Goal: Task Accomplishment & Management: Complete application form

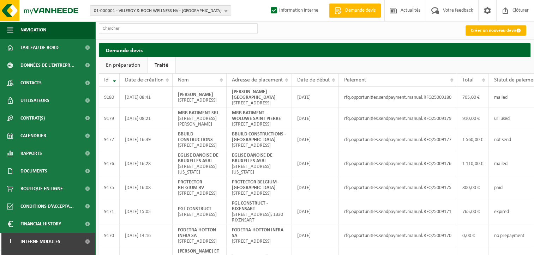
click at [493, 31] on link "Créer un nouveau devis" at bounding box center [496, 30] width 61 height 10
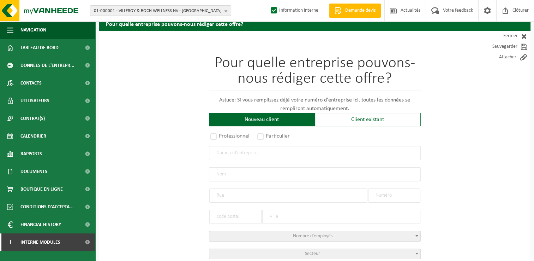
scroll to position [71, 0]
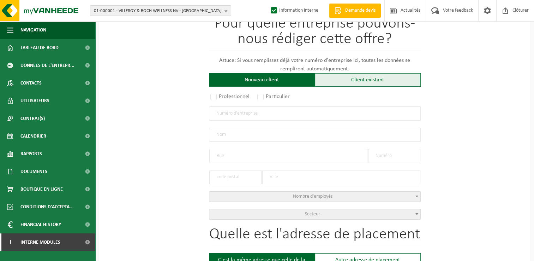
click at [373, 81] on div "Client existant" at bounding box center [368, 79] width 106 height 13
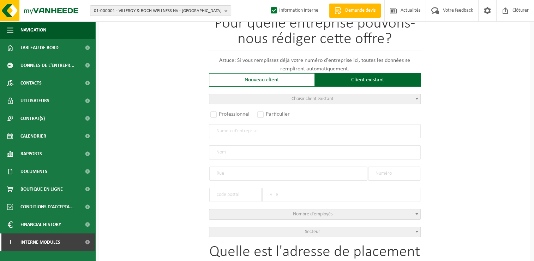
click at [283, 100] on span "Choisir client existant" at bounding box center [314, 99] width 211 height 10
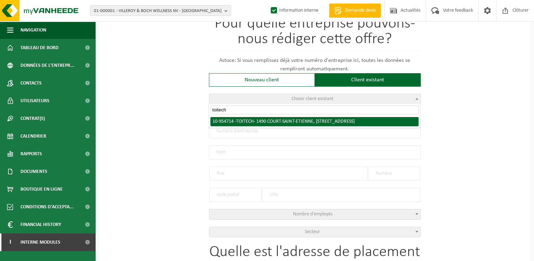
type input "toitech"
radio input "true"
type input "0827.828.979"
type input "TOITECH"
type input "RUE DE FAUX"
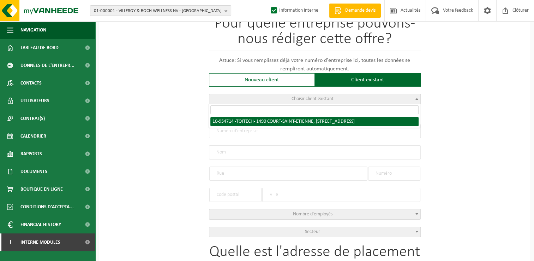
type input "49"
type input "1490"
type input "COURT-SAINT-ETIENNE"
select select "11"
type input "TOITECH"
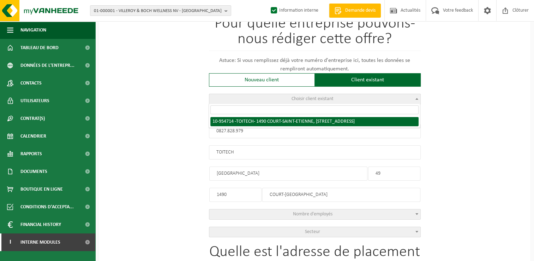
type input "RUE DE FAUX"
type input "49"
type input "1490"
type input "COURT-SAINT-ETIENNE"
select select "143942"
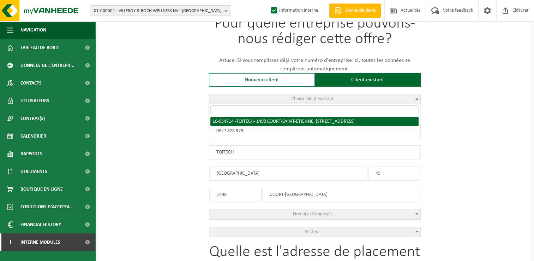
select select
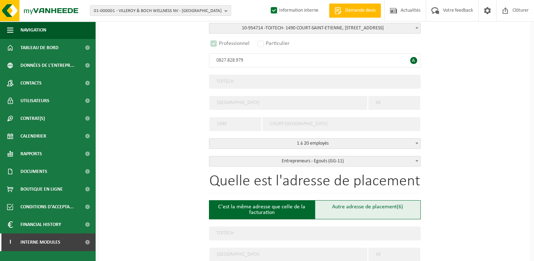
scroll to position [247, 0]
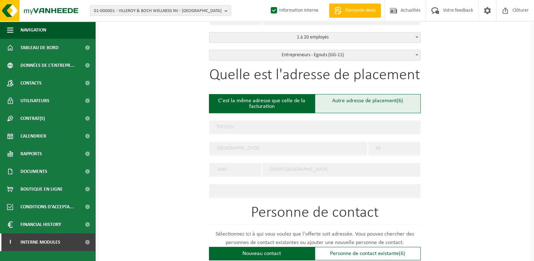
select select "D"
select select
click at [371, 103] on div "Autre adresse de placement (6)" at bounding box center [368, 103] width 106 height 19
type input "Chantier -"
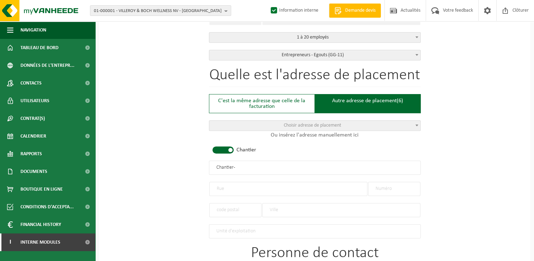
click at [236, 182] on input "text" at bounding box center [288, 189] width 158 height 14
type input "Rue Grosse Boule"
type input "28"
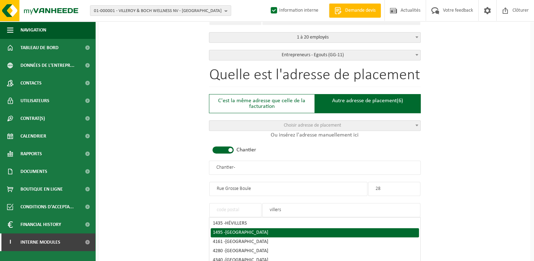
type input "villers"
click at [242, 233] on li "1495 - VILLERS-LA-VILLE" at bounding box center [315, 232] width 208 height 9
click at [232, 231] on span "VILLERS-LA-VILLE" at bounding box center [246, 232] width 43 height 5
type input "1495"
type input "VILLERS-LA-VILLE"
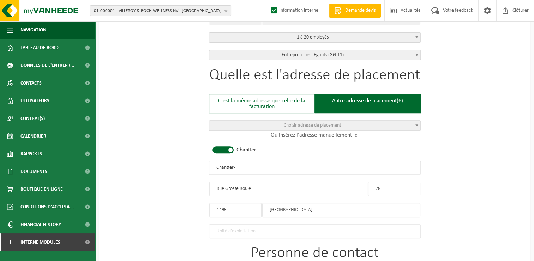
click at [244, 165] on input "Chantier -" at bounding box center [315, 167] width 212 height 14
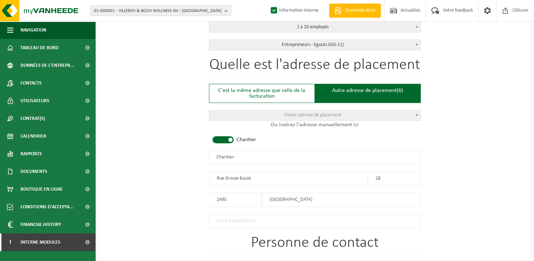
scroll to position [318, 0]
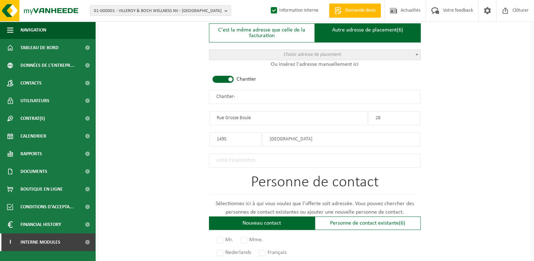
drag, startPoint x: 252, startPoint y: 95, endPoint x: 168, endPoint y: 102, distance: 84.0
click at [169, 102] on div "Pour quelle entreprise pouvons-nous rédiger cette offre? Astuce: Si vous rempli…" at bounding box center [315, 95] width 432 height 703
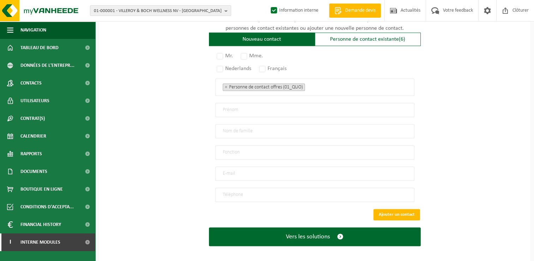
scroll to position [502, 0]
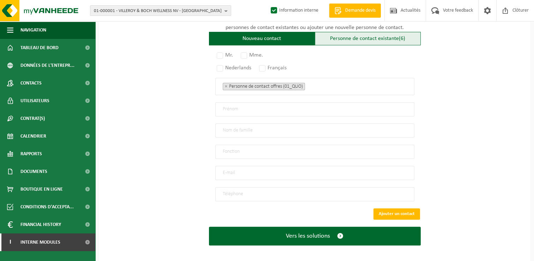
type input "TOITECH - VILLERS-LA-VILLE"
click at [329, 36] on div "Personne de contact existante (6)" at bounding box center [368, 38] width 106 height 13
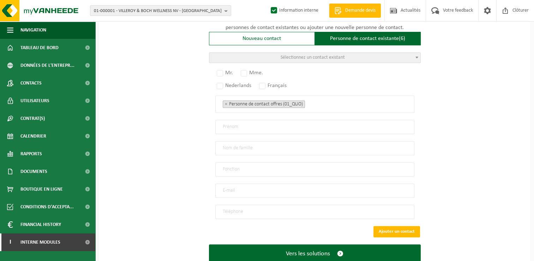
click at [279, 56] on span "Sélectionnez un contact existant" at bounding box center [314, 58] width 211 height 10
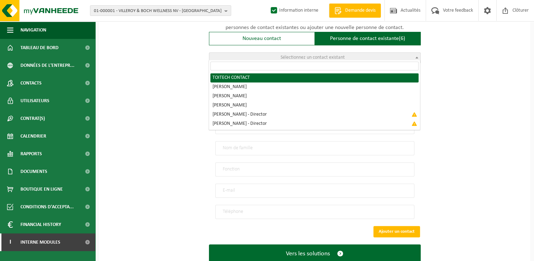
radio input "true"
select select "{"code":"10-958443","firstname":"CONTACT","surname":"TOITECH","gender":"Unknown…"
type input "CONTACT"
type input "TOITECH"
type input "ph.ghys@gmail.com"
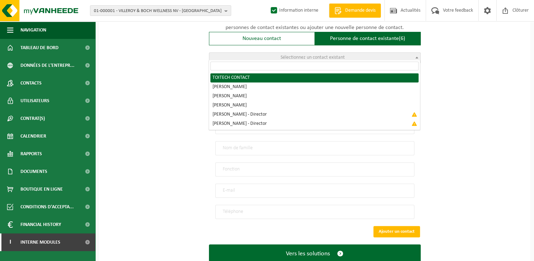
type input "0491/59 29 89"
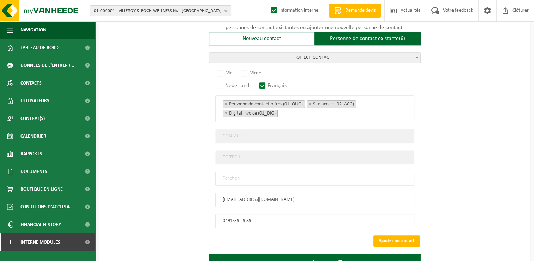
scroll to position [529, 0]
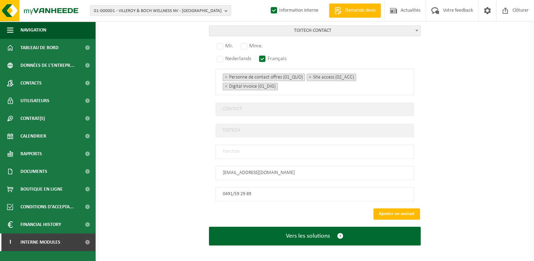
click at [371, 28] on span "TOITECH CONTACT" at bounding box center [314, 31] width 211 height 10
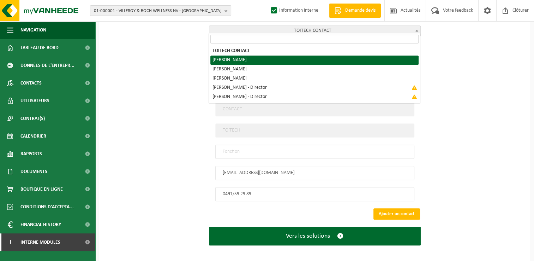
select select "{"code":"10-962203","firstname":"ANTOINE","surname":"KNOOPS","gender":"Unknown"…"
type input "ANTOINE"
type input "KNOOPS"
type input "antoineknoops@hotmail.com"
type input "+32 472275508"
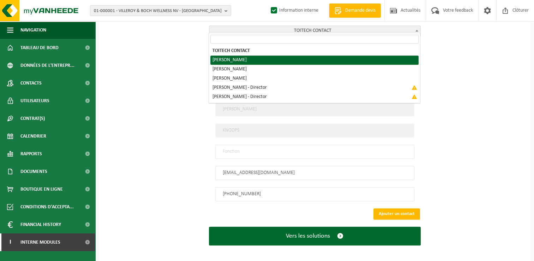
scroll to position [520, 0]
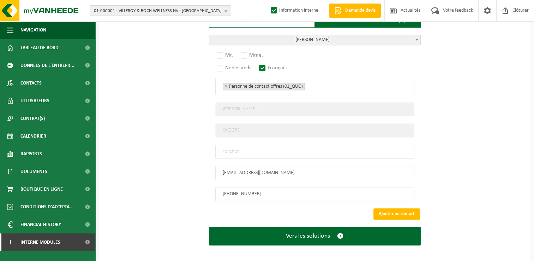
click at [344, 36] on span "KNOOPS ANTOINE" at bounding box center [314, 40] width 211 height 10
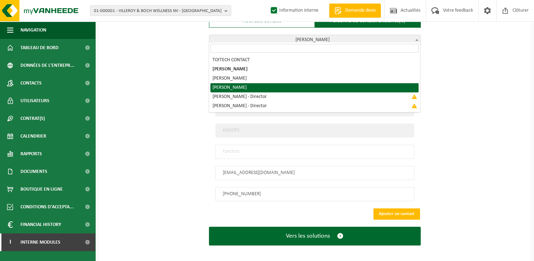
select select "{"code":"10-973002","firstname":"PAUL","surname":"GHYS","gender":"Unknown","pos…"
type input "PAUL"
type input "GHYS"
type input "ph.ghys@gmail.com"
type input "+32 491/59 29 89"
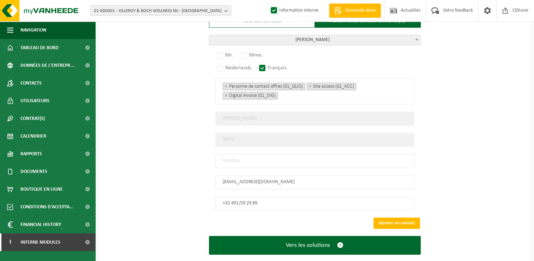
click at [345, 37] on span "GHYS PAUL" at bounding box center [314, 40] width 211 height 10
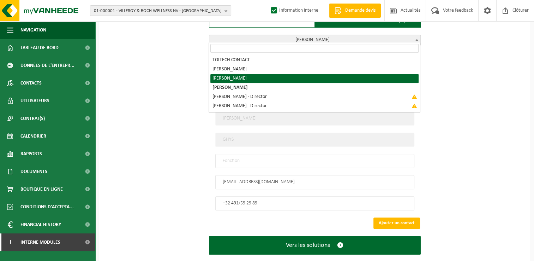
radio input "true"
select select "{"code":"10-966513","firstname":"ANTOINE","surname":"KNOOPS","gender":"Male","p…"
select select "01_DIG"
type input "ANTOINE"
type input "KNOOPS"
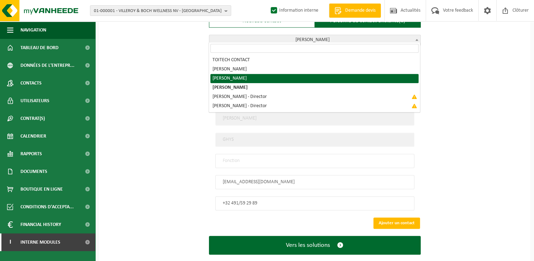
type input "antoineknoops@hotmail.com"
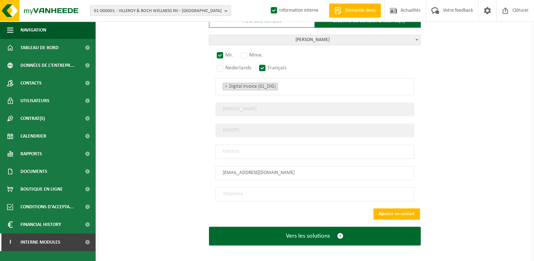
click at [355, 36] on span "KNOOPS ANTOINE" at bounding box center [314, 40] width 211 height 10
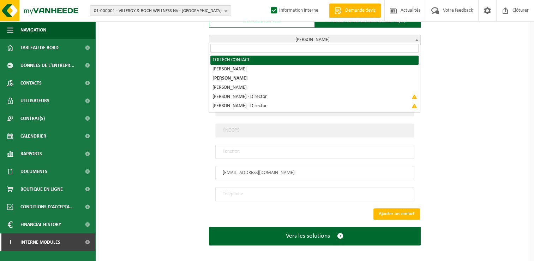
select select "{"code":"10-958443","firstname":"CONTACT","surname":"TOITECH","gender":"Unknown…"
select select "01_QUO"
type input "CONTACT"
type input "TOITECH"
type input "ph.ghys@gmail.com"
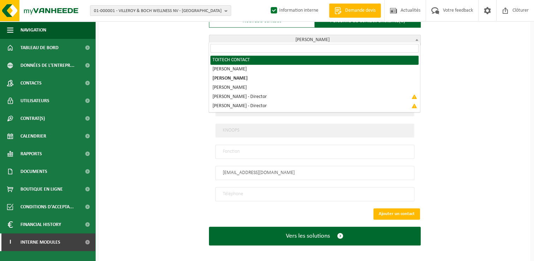
type input "0491/59 29 89"
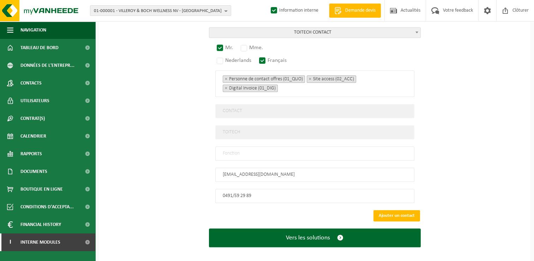
scroll to position [529, 0]
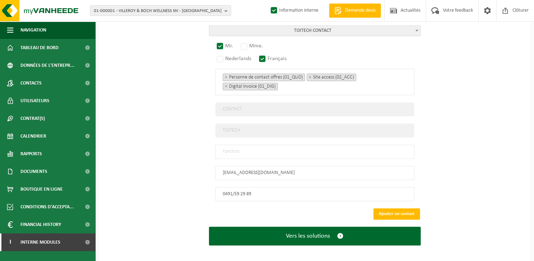
click at [233, 144] on input "text" at bounding box center [314, 151] width 199 height 14
type input "Manager"
click at [409, 208] on button "Ajouter un contact" at bounding box center [397, 213] width 47 height 11
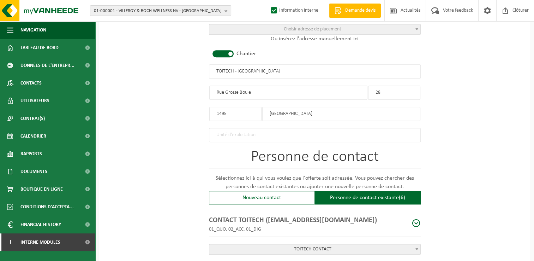
scroll to position [398, 0]
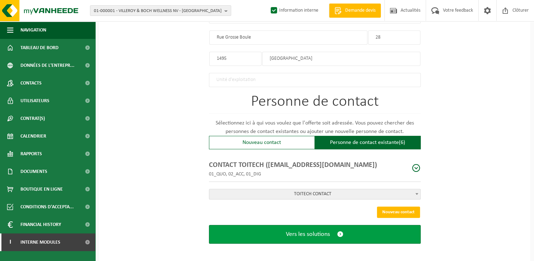
click at [316, 231] on span "Vers les solutions" at bounding box center [308, 233] width 44 height 7
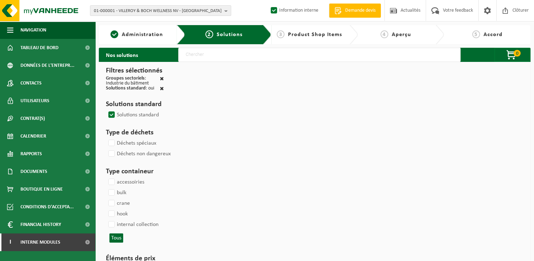
select select
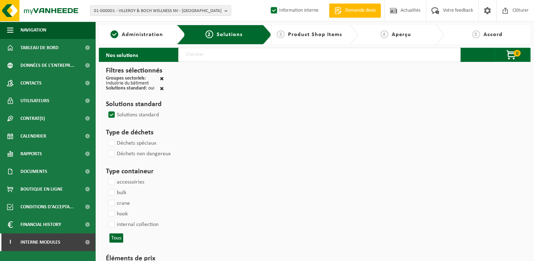
select select
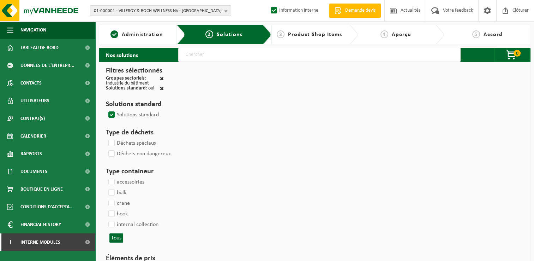
select select
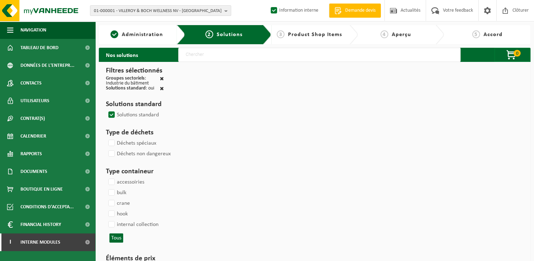
select select
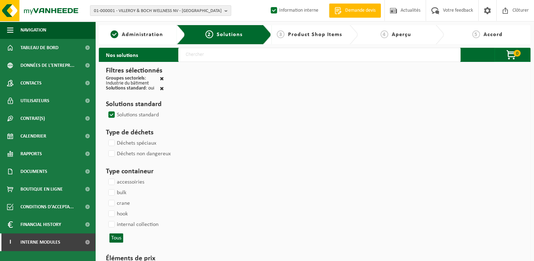
select select
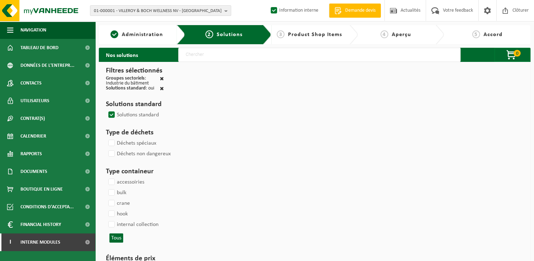
select select
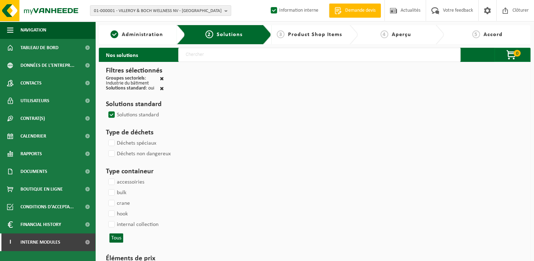
select select
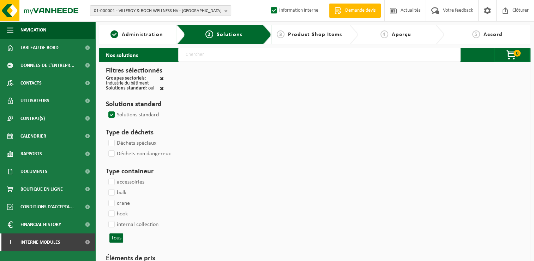
select select
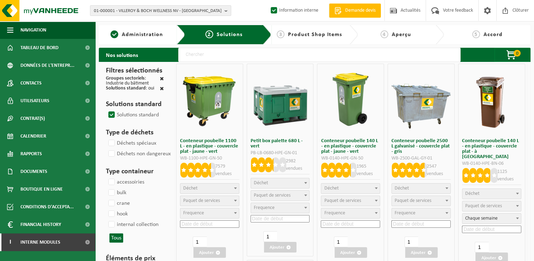
click at [232, 51] on input "text" at bounding box center [319, 55] width 283 height 14
type input "000291"
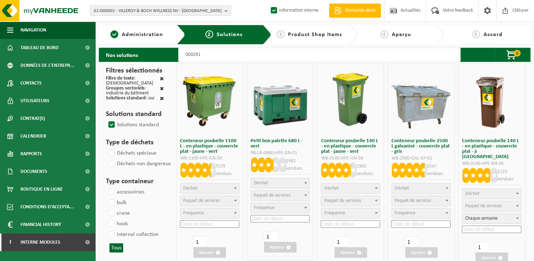
select select
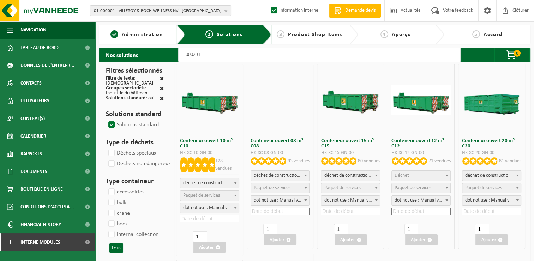
select select
select select "197"
select select
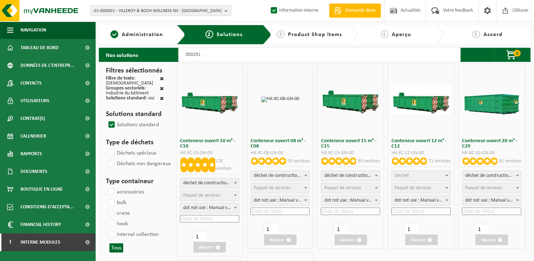
select select
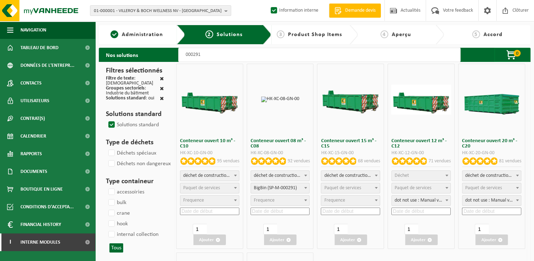
select select
select select "25"
select select
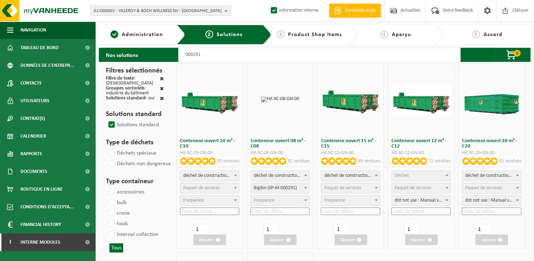
select select "197"
select select
select select "197"
select select
select select "25"
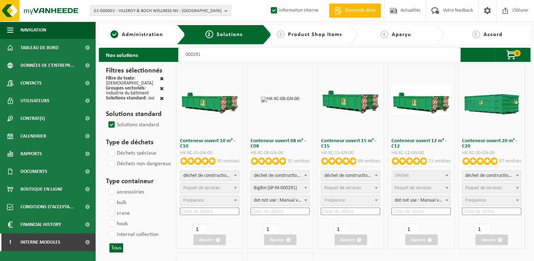
select select "25"
click at [406, 173] on span "Déchet" at bounding box center [402, 175] width 14 height 5
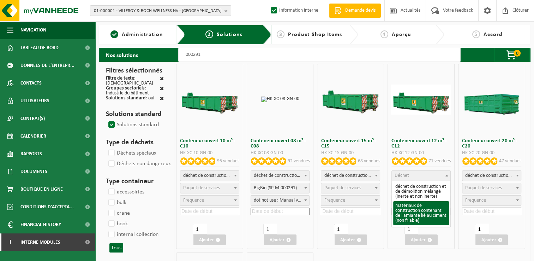
select select "23"
select select
select select "197"
select select "25"
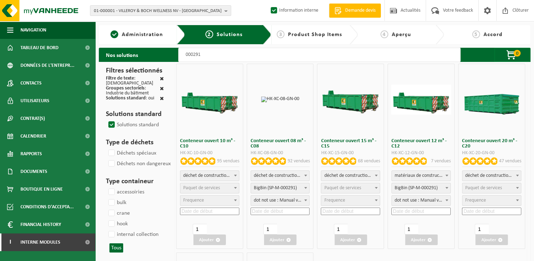
click at [419, 210] on input at bounding box center [421, 210] width 59 height 7
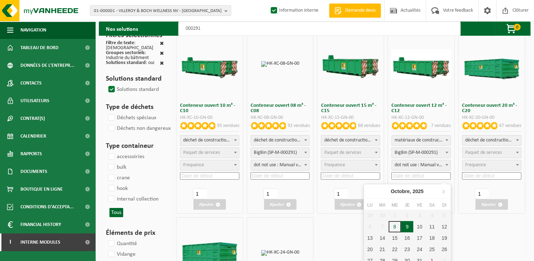
click at [408, 225] on div "9" at bounding box center [407, 226] width 12 height 11
type input "[DATE]"
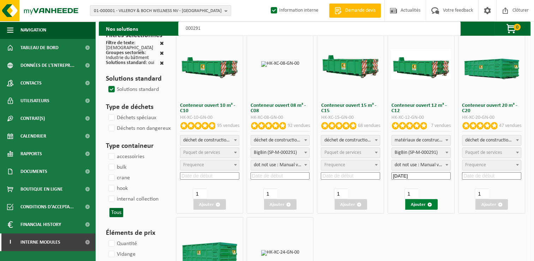
click at [421, 209] on button "Ajouter" at bounding box center [422, 204] width 32 height 11
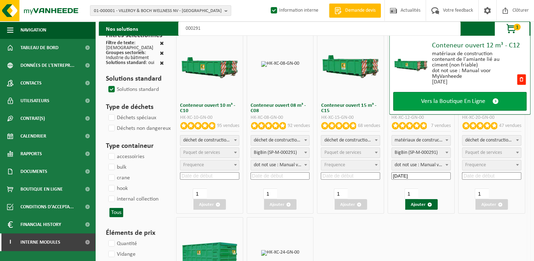
click at [458, 103] on span "Vers la Boutique En Ligne" at bounding box center [453, 100] width 64 height 7
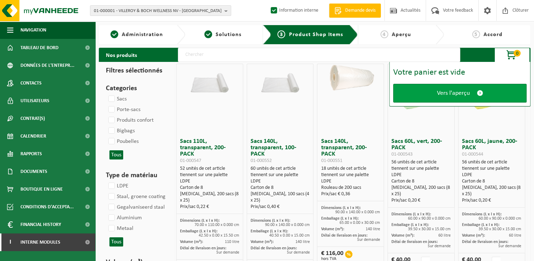
click at [451, 91] on span "Vers l'aperçu" at bounding box center [453, 92] width 33 height 7
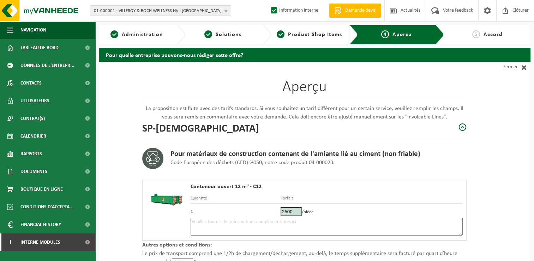
click at [252, 234] on textarea at bounding box center [327, 227] width 272 height 18
type textarea "p"
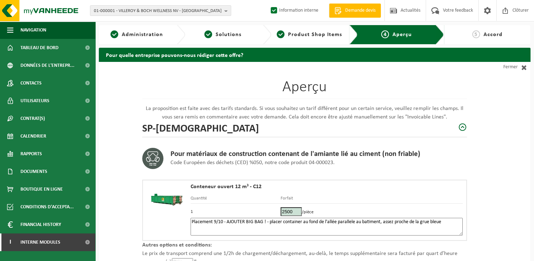
click at [385, 227] on textarea "Placement 9/10 - AJOUTER BIG BAG ! - placer container au fond de l'allée parall…" at bounding box center [327, 227] width 272 height 18
click at [349, 222] on textarea "Placement 9/10 - AJOUTER BIG BAG ! - placer container au fond de l'allée parall…" at bounding box center [327, 227] width 272 height 18
drag, startPoint x: 349, startPoint y: 222, endPoint x: 294, endPoint y: 232, distance: 56.5
click at [294, 232] on textarea "Placement 9/10 - AJOUTER BIG BAG ! - placer container au fond de l'allée parall…" at bounding box center [327, 227] width 272 height 18
click at [454, 222] on textarea "Placement 9/10 - AJOUTER BIG BAG ! - placer container au fond de l'allée parall…" at bounding box center [327, 227] width 272 height 18
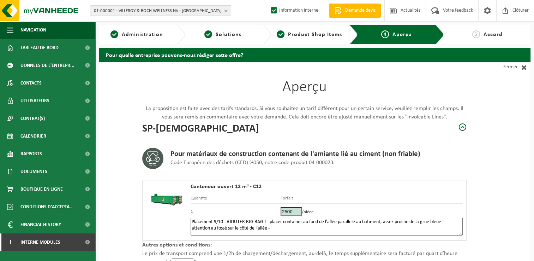
click at [492, 145] on div "Aperçu La proposition est faite avec des tarifs standards. Si vous souhaitez un…" at bounding box center [315, 210] width 432 height 297
click at [280, 228] on textarea "Placement 9/10 - AJOUTER BIG BAG ! - placer container au fond de l'allée parall…" at bounding box center [327, 227] width 272 height 18
paste textarea "491592989"
click at [273, 226] on textarea "Placement 9/10 - AJOUTER BIG BAG ! - placer container au fond de l'allée parall…" at bounding box center [327, 227] width 272 height 18
type textarea "Placement 9/10 - AJOUTER BIG BAG ! - placer container au fond de l'allée parall…"
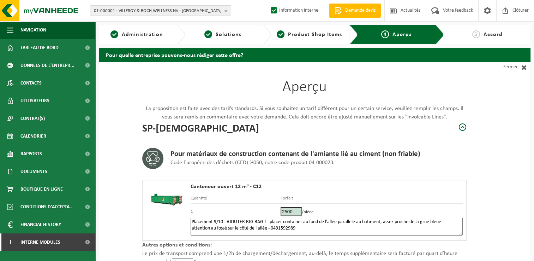
click at [463, 170] on div "Pour matériaux de construction contenant de l'amiante lié au ciment (non friabl…" at bounding box center [304, 154] width 325 height 35
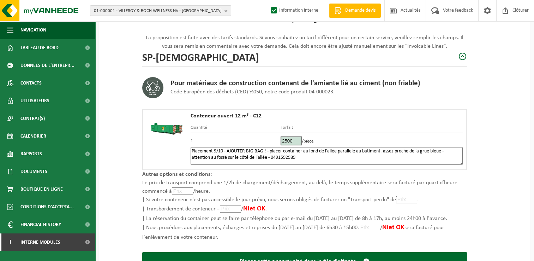
scroll to position [100, 0]
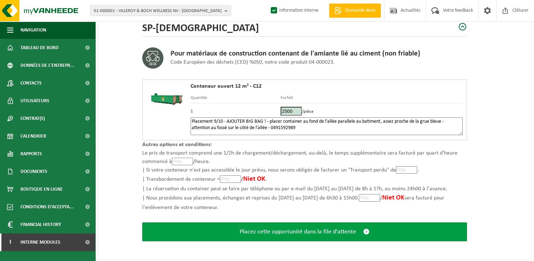
click at [322, 229] on span "Placez cette opportunité dans la file d'attente" at bounding box center [298, 231] width 117 height 7
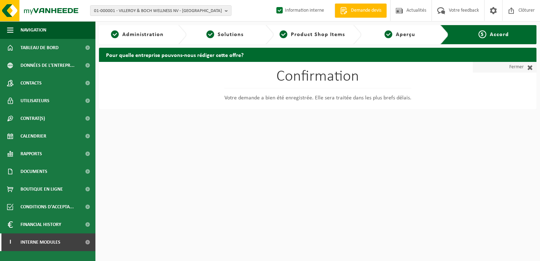
click at [508, 66] on link "Fermer" at bounding box center [505, 67] width 64 height 11
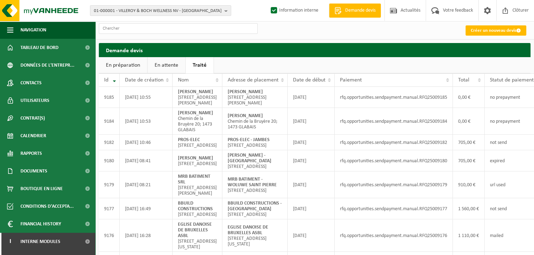
click at [168, 62] on link "En attente" at bounding box center [167, 65] width 38 height 16
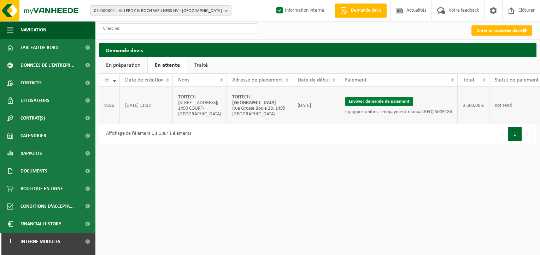
click at [345, 103] on button "Envoyer demande de paiement" at bounding box center [379, 101] width 68 height 9
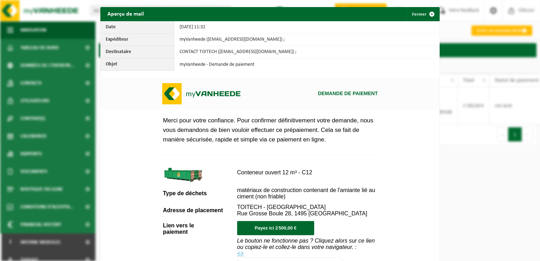
drag, startPoint x: 461, startPoint y: 155, endPoint x: 455, endPoint y: 152, distance: 6.8
click at [461, 155] on div "Aperçu de mail Fermer Date 08/10/2025 11:32 Expéditeur myVanheede (myvanheede@v…" at bounding box center [270, 130] width 540 height 261
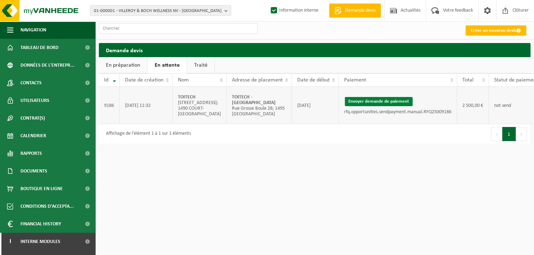
click at [345, 103] on button "Envoyer demande de paiement" at bounding box center [379, 101] width 68 height 9
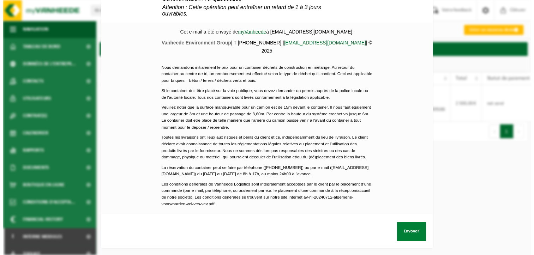
scroll to position [332, 0]
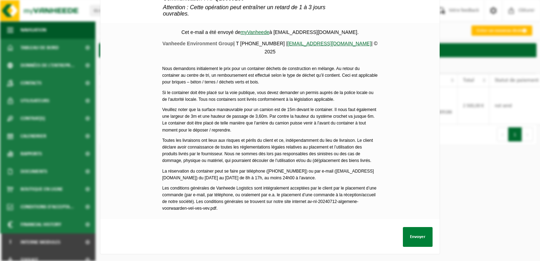
click at [422, 234] on button "Envoyer" at bounding box center [418, 237] width 30 height 20
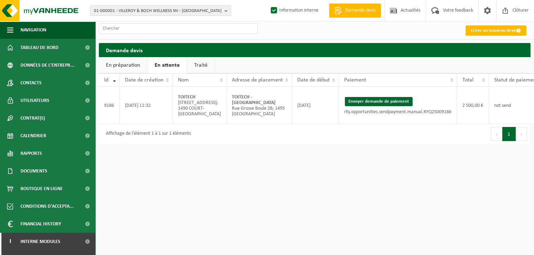
scroll to position [0, 23]
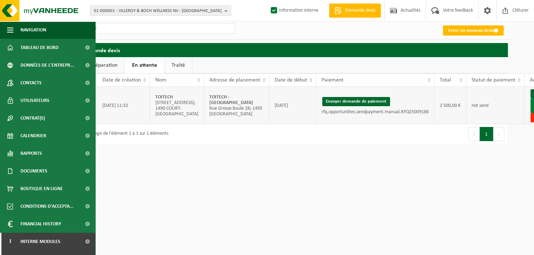
click at [531, 111] on link "Envoyer à AX" at bounding box center [542, 106] width 23 height 15
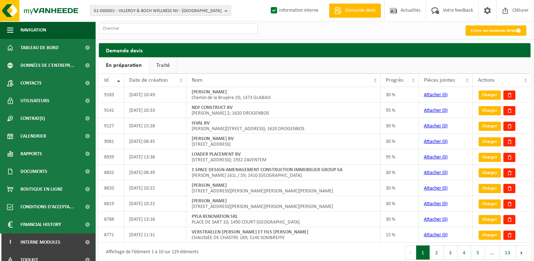
click at [485, 60] on ul "En préparation Traité" at bounding box center [315, 65] width 432 height 16
click at [164, 67] on link "Traité" at bounding box center [163, 65] width 28 height 16
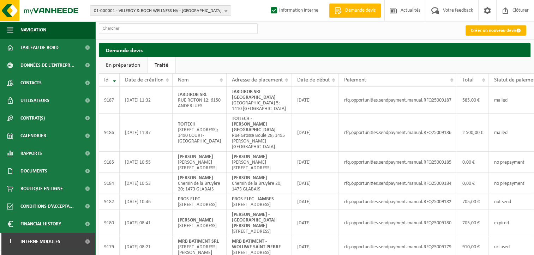
click at [484, 31] on link "Créer un nouveau devis" at bounding box center [496, 30] width 61 height 10
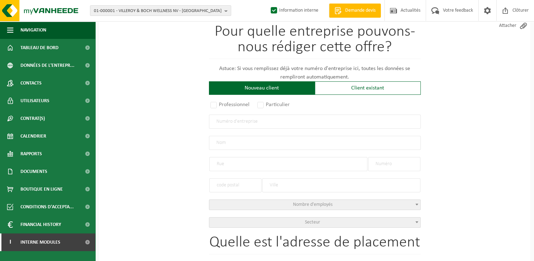
scroll to position [71, 0]
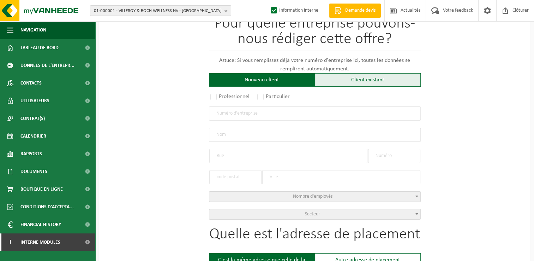
click at [343, 82] on div "Client existant" at bounding box center [368, 79] width 106 height 13
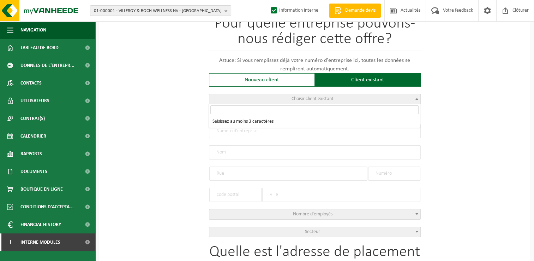
click at [313, 102] on span "Choisir client existant" at bounding box center [314, 99] width 211 height 10
click at [302, 107] on input "search" at bounding box center [315, 109] width 208 height 9
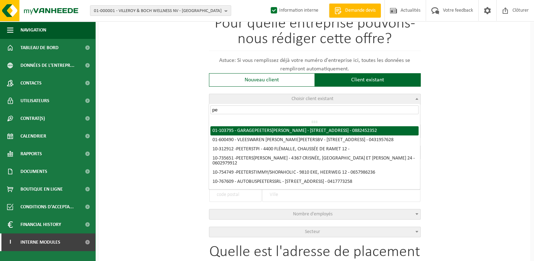
type input "p"
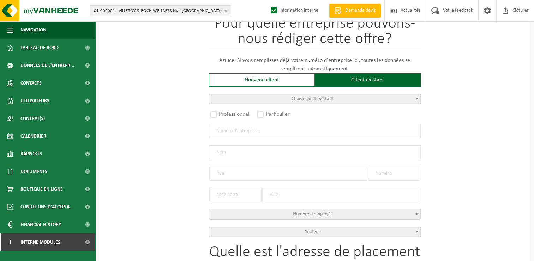
click at [339, 77] on div "Client existant" at bounding box center [368, 79] width 106 height 13
click at [294, 99] on span "Choisir client existant" at bounding box center [313, 98] width 42 height 5
click at [346, 78] on div "Client existant" at bounding box center [368, 79] width 106 height 13
click at [264, 132] on input "text" at bounding box center [315, 131] width 212 height 14
type input "0561921196"
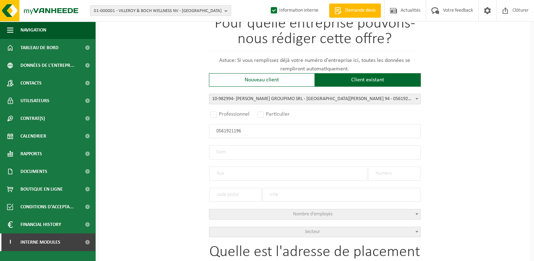
radio input "false"
select select
type input "MATHIEU PEETERS GROUPIMO SRL"
type input "RUE MARGOT"
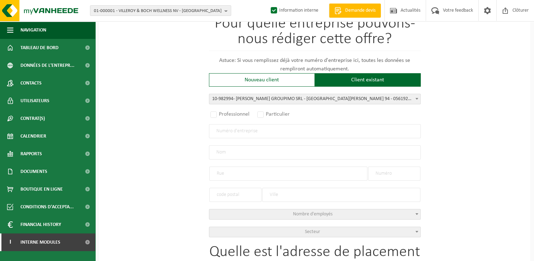
type input "94"
type input "1457"
type input "WALHAIN"
type input "2320155767"
radio input "true"
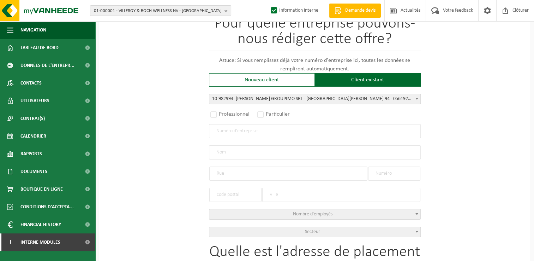
select select "162939"
type input "0561.921.196"
type input "MATHIEU PEETERS GROUPIMO SRL"
type input "RUE MARGOT"
type input "94"
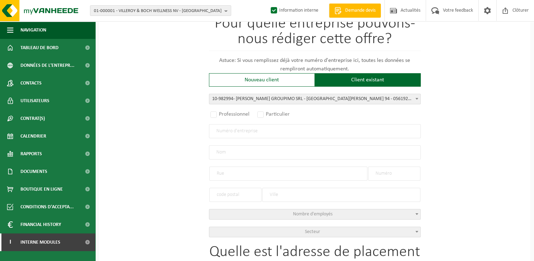
type input "1457"
type input "WALHAIN"
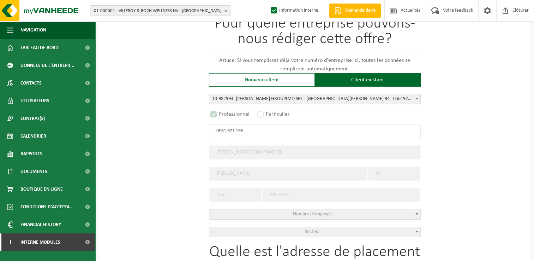
select select "D"
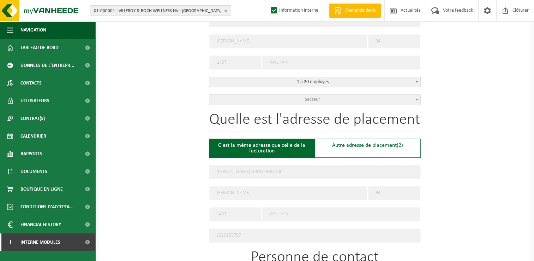
scroll to position [212, 0]
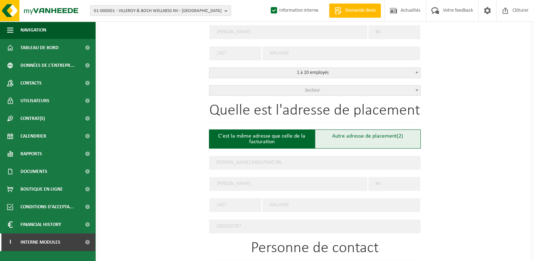
type input "0561.921.196"
click at [380, 137] on div "Autre adresse de placement (2)" at bounding box center [368, 138] width 106 height 19
type input "Chantier -"
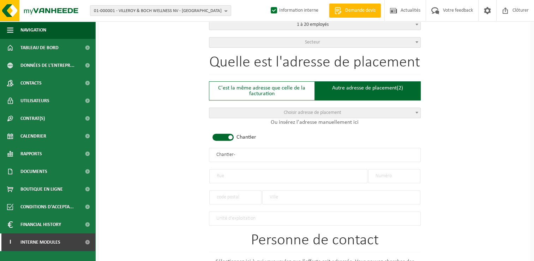
scroll to position [318, 0]
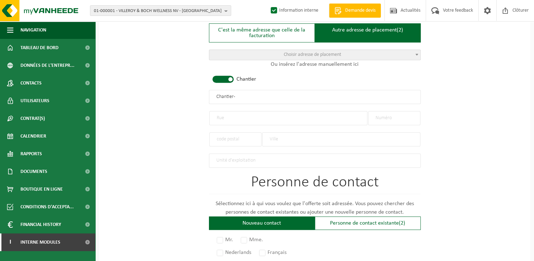
click at [256, 115] on input "text" at bounding box center [288, 118] width 158 height 14
type input "Rue du Tileul"
type input "13"
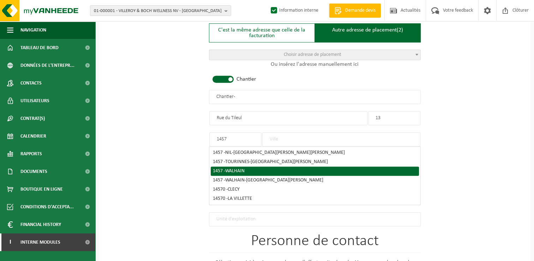
type input "1457"
click at [229, 168] on span "WALHAIN" at bounding box center [234, 170] width 19 height 5
type input "WALHAIN"
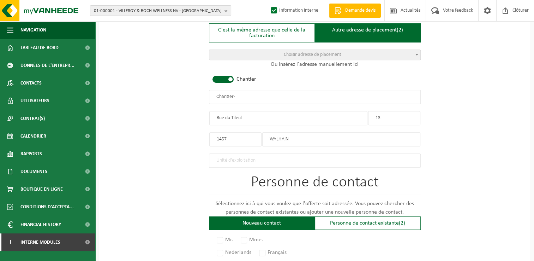
click at [255, 93] on input "Chantier -" at bounding box center [315, 97] width 212 height 14
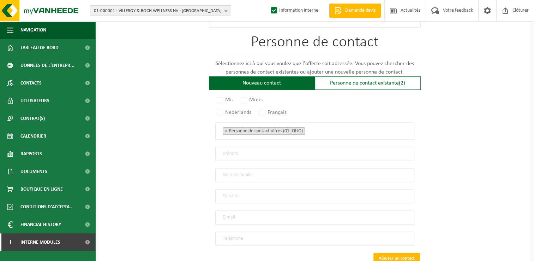
scroll to position [459, 0]
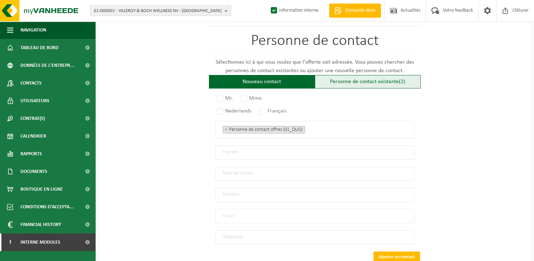
click at [372, 77] on div "Personne de contact existante (2)" at bounding box center [368, 81] width 106 height 13
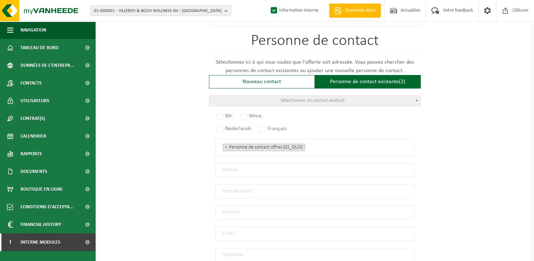
click at [353, 98] on span "Sélectionnez un contact existant" at bounding box center [314, 101] width 211 height 10
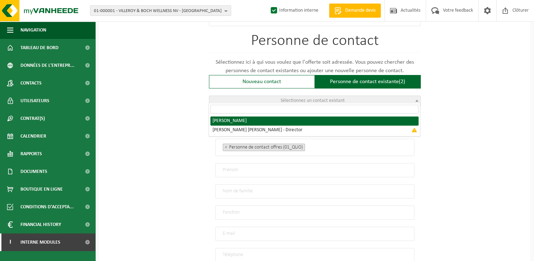
radio input "true"
select select "{"code":"10-982995","firstname":"FLORENCE","surname":"BONAMI","gender":"Unknown…"
type input "FLORENCE"
type input "BONAMI"
type input "info@peetersgroupe.com"
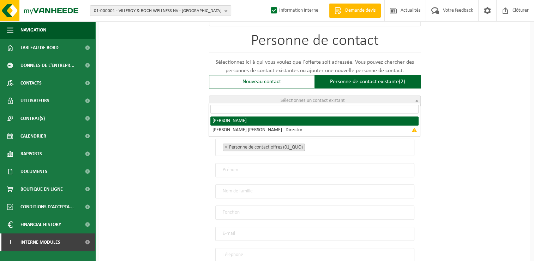
type input "+32472559429"
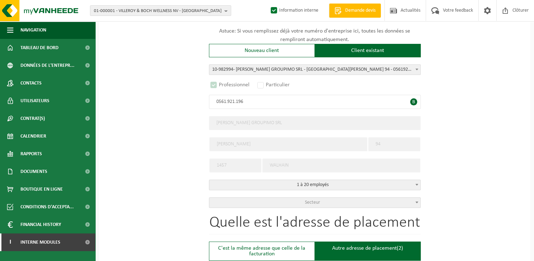
scroll to position [141, 0]
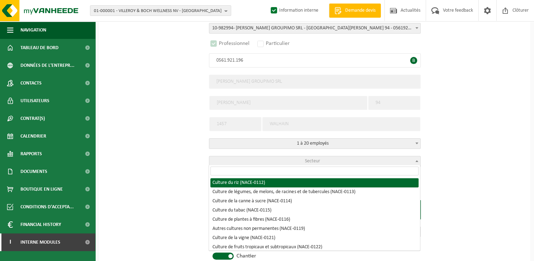
click at [316, 158] on span "Secteur" at bounding box center [312, 160] width 15 height 5
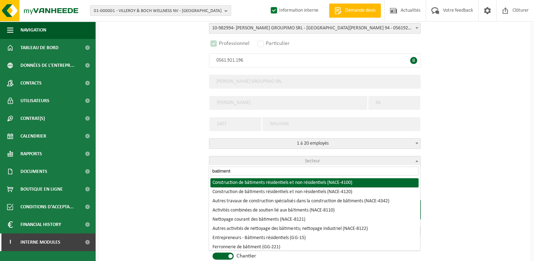
type input "batiment"
select select "NACE_4100"
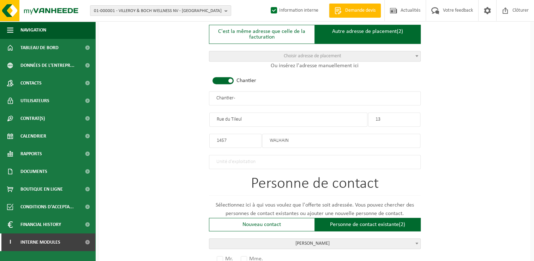
scroll to position [318, 0]
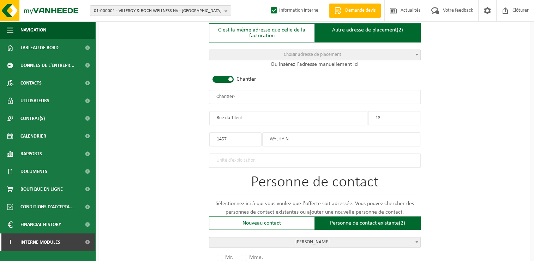
click at [249, 93] on input "Chantier -" at bounding box center [315, 97] width 212 height 14
drag, startPoint x: 267, startPoint y: 93, endPoint x: 73, endPoint y: 84, distance: 194.1
click at [73, 84] on div "Navigation Demande devis Actualités Votre feedback Clôturer Tableau de bord Don…" at bounding box center [267, 79] width 534 height 795
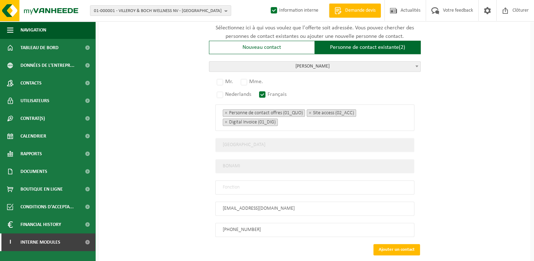
scroll to position [495, 0]
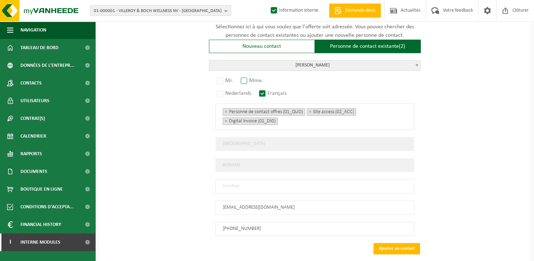
type input "MATHIEU PEETERS GROUPIMO - WALHAIN"
click at [248, 76] on label "Mme." at bounding box center [252, 81] width 26 height 10
radio input "true"
click at [236, 183] on input "text" at bounding box center [314, 186] width 199 height 14
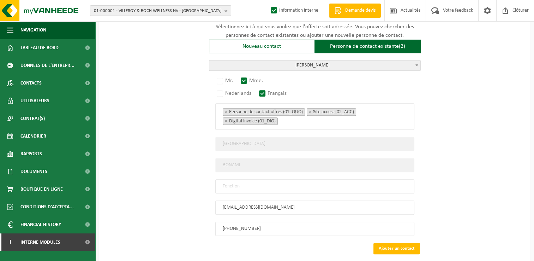
type input "Manager"
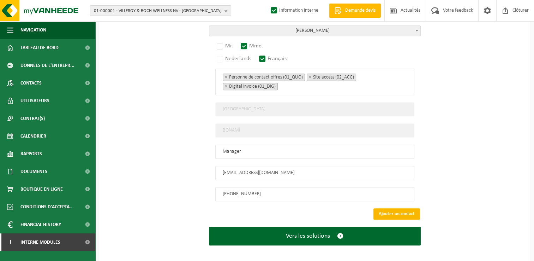
click at [395, 210] on button "Ajouter un contact" at bounding box center [397, 213] width 47 height 11
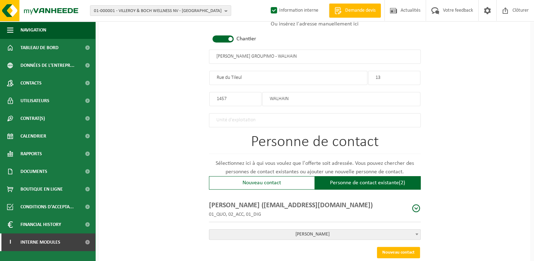
scroll to position [398, 0]
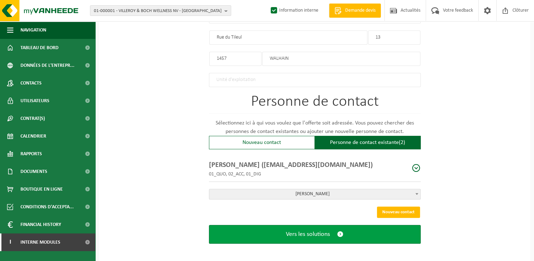
click at [309, 230] on span "Vers les solutions" at bounding box center [308, 233] width 44 height 7
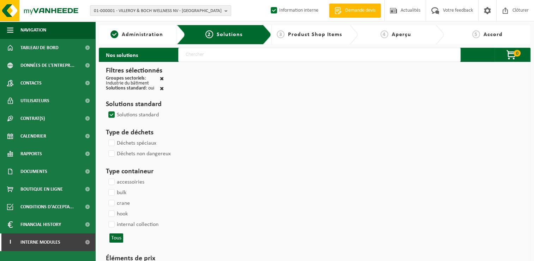
select select
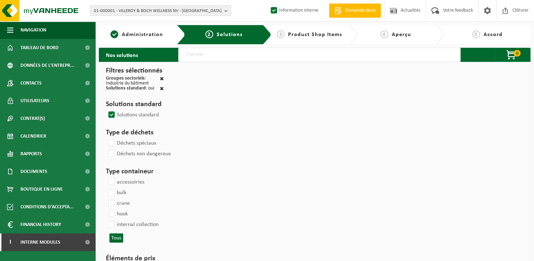
select select
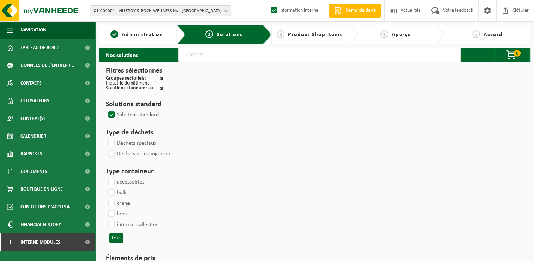
select select
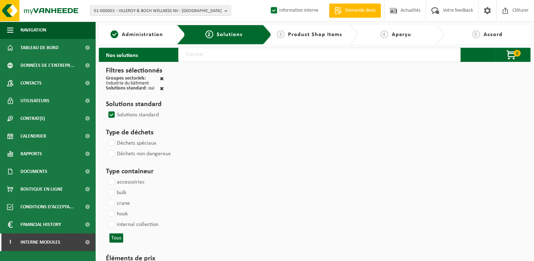
select select
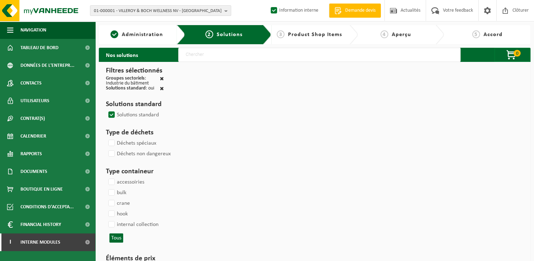
select select
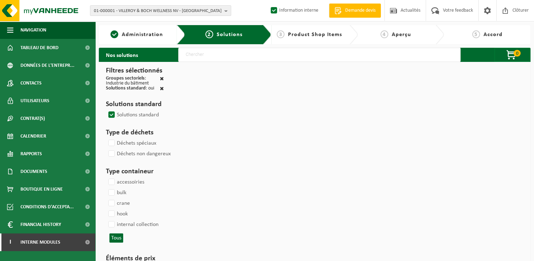
select select
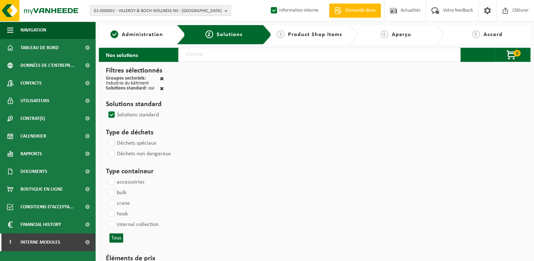
select select
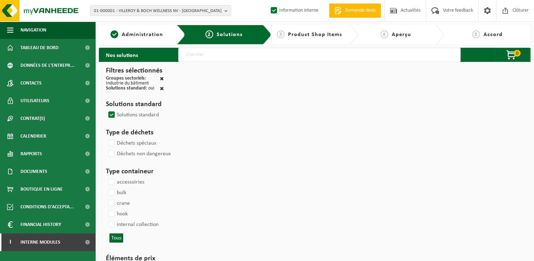
select select
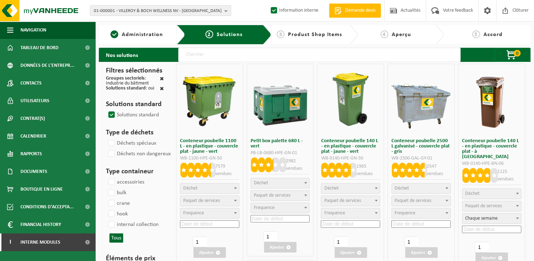
click at [296, 53] on input "text" at bounding box center [319, 55] width 283 height 14
type input "000291"
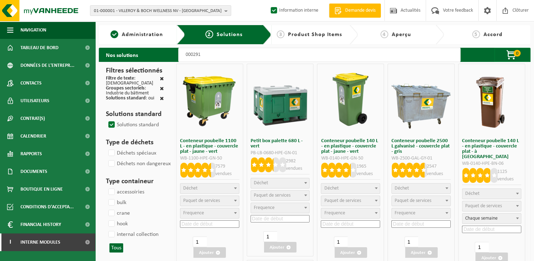
select select
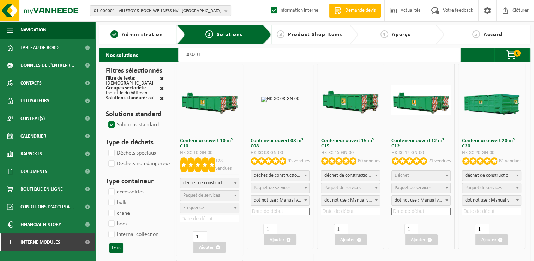
select select
select select "197"
select select
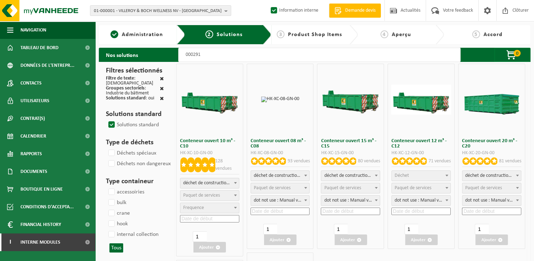
select select
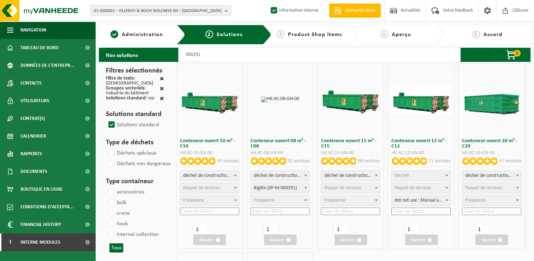
select select
select select "25"
select select "197"
select select "25"
select select "197"
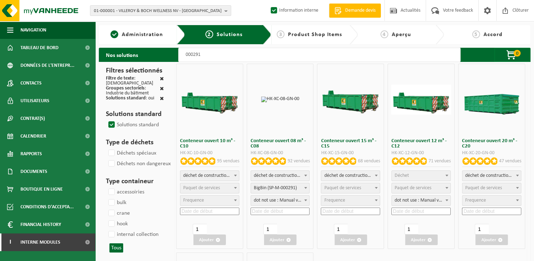
select select "25"
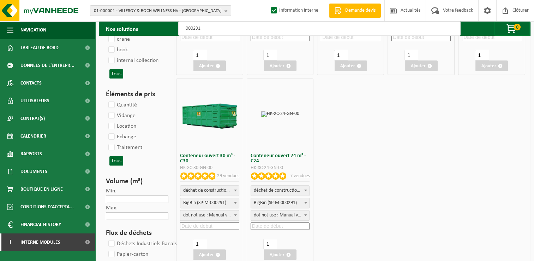
scroll to position [212, 0]
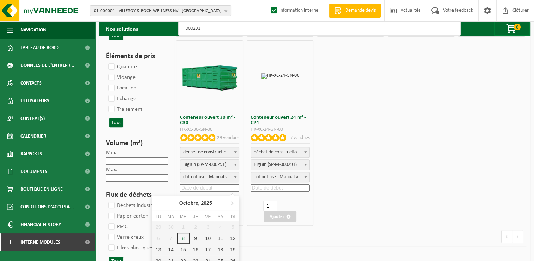
click at [209, 184] on input at bounding box center [209, 187] width 59 height 7
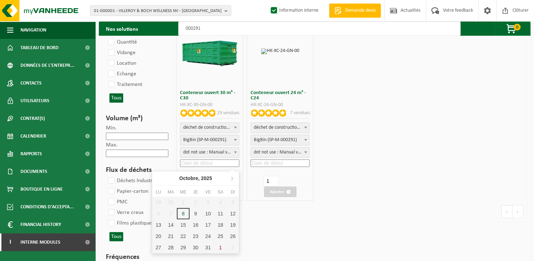
scroll to position [247, 0]
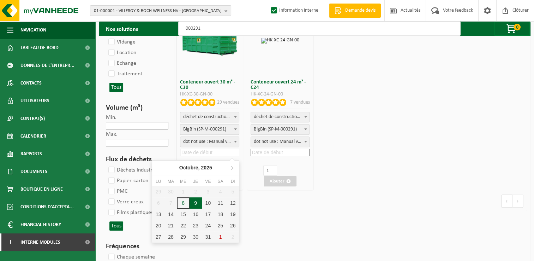
click at [199, 202] on div "9" at bounding box center [196, 202] width 12 height 11
type input "2025-10-09"
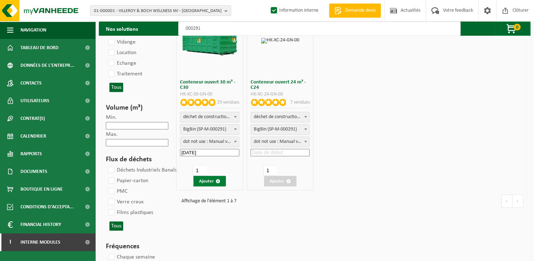
click at [205, 179] on button "Ajouter" at bounding box center [210, 181] width 32 height 11
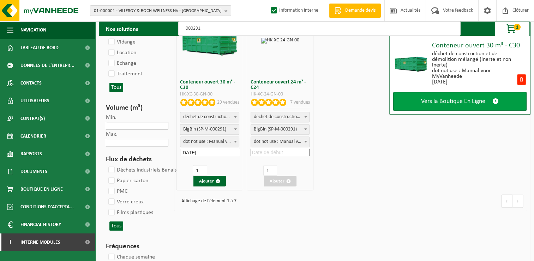
click at [425, 101] on span "Vers la Boutique En Ligne" at bounding box center [453, 100] width 64 height 7
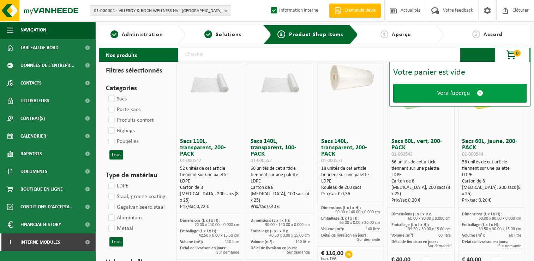
click at [429, 96] on link "Vers l'aperçu" at bounding box center [461, 93] width 134 height 19
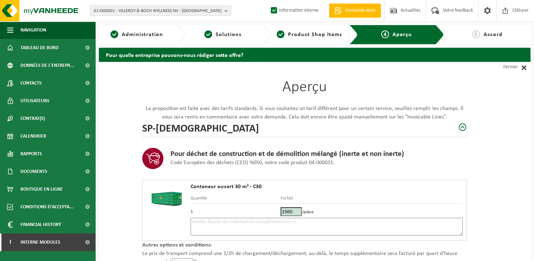
click at [449, 91] on h1 "Aperçu" at bounding box center [304, 88] width 325 height 19
click at [256, 223] on textarea at bounding box center [327, 227] width 272 height 18
type textarea "p"
paste textarea "472559429"
click at [249, 220] on textarea "Placement 9/10 - mélange - 472559429" at bounding box center [327, 227] width 272 height 18
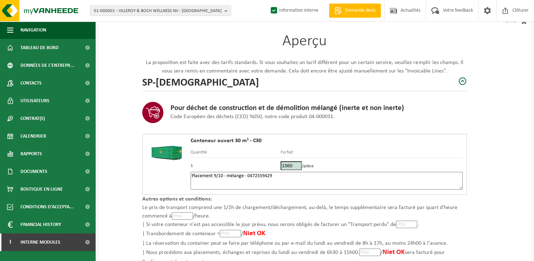
scroll to position [100, 0]
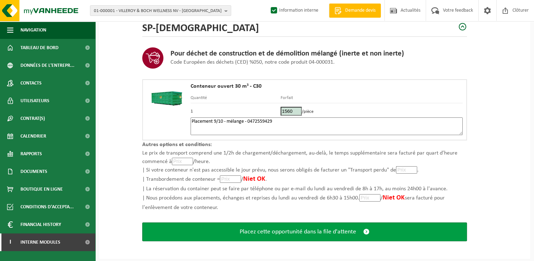
type textarea "Placement 9/10 - mélange - 0472559429"
click at [274, 231] on span "Placez cette opportunité dans la file d'attente" at bounding box center [298, 231] width 117 height 7
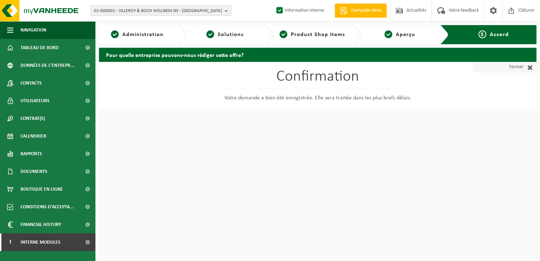
click at [512, 70] on link "Fermer" at bounding box center [505, 67] width 64 height 11
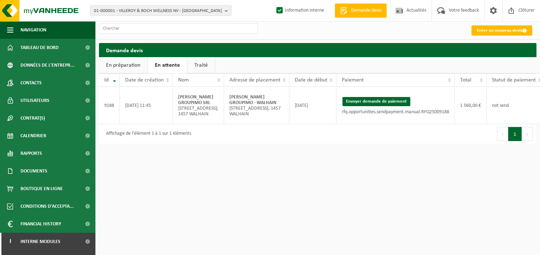
scroll to position [0, 24]
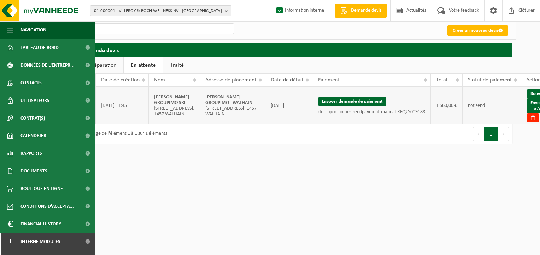
drag, startPoint x: 239, startPoint y: 108, endPoint x: 186, endPoint y: 97, distance: 53.8
click at [200, 97] on td "[PERSON_NAME] GROUPIMO - WALHAIN [STREET_ADDRESS]" at bounding box center [232, 105] width 65 height 37
copy strong "[PERSON_NAME] GROUPIMO - WALHAIN"
click at [527, 113] on link "Envoyer à AX" at bounding box center [538, 106] width 23 height 15
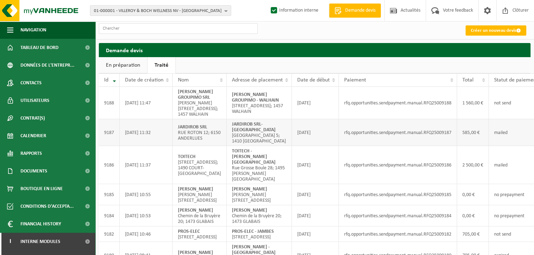
click at [509, 124] on td "mailed" at bounding box center [518, 132] width 58 height 27
drag, startPoint x: 241, startPoint y: 154, endPoint x: 221, endPoint y: 145, distance: 21.8
click at [227, 146] on td "[GEOGRAPHIC_DATA] - [PERSON_NAME][GEOGRAPHIC_DATA] [GEOGRAPHIC_DATA] 28; 1495 […" at bounding box center [259, 165] width 65 height 38
drag, startPoint x: 221, startPoint y: 145, endPoint x: 238, endPoint y: 148, distance: 16.8
click at [238, 149] on strong "TOITECH - [PERSON_NAME][GEOGRAPHIC_DATA]" at bounding box center [254, 157] width 44 height 17
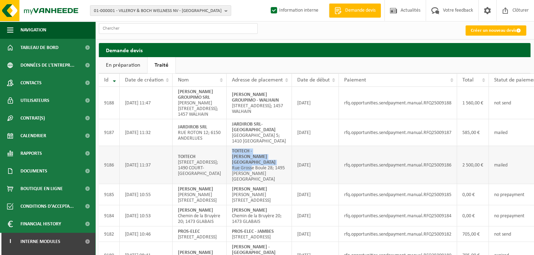
click at [238, 152] on td "[GEOGRAPHIC_DATA] - [PERSON_NAME][GEOGRAPHIC_DATA] [GEOGRAPHIC_DATA] 28; 1495 […" at bounding box center [259, 165] width 65 height 38
drag, startPoint x: 241, startPoint y: 150, endPoint x: 221, endPoint y: 148, distance: 19.3
click at [227, 148] on td "TOITECH - VILLERS-LA-VILLE Rue Grosse Boule 28; 1495 VILLERS-LA-VILLE" at bounding box center [259, 165] width 65 height 38
copy strong "TOITECH - VILLERS-LA-VILLE"
click at [517, 128] on td "mailed" at bounding box center [518, 132] width 58 height 27
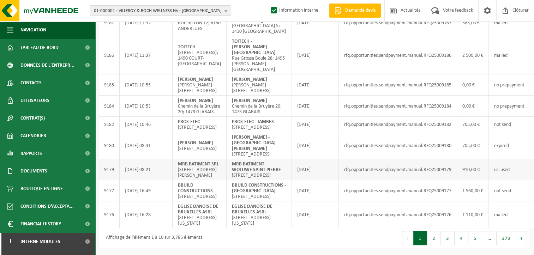
scroll to position [141, 0]
click at [512, 117] on td "not send" at bounding box center [518, 125] width 58 height 16
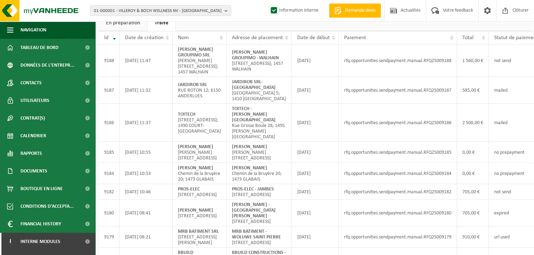
scroll to position [0, 0]
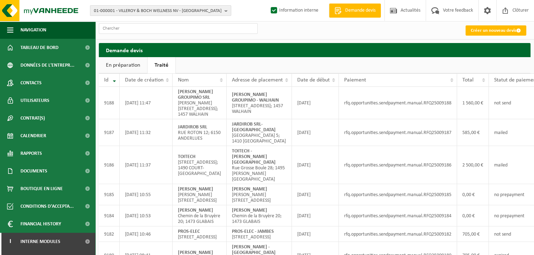
click at [156, 12] on span "01-000001 - VILLEROY & BOCH WELLNESS NV - ROESELARE" at bounding box center [158, 11] width 128 height 11
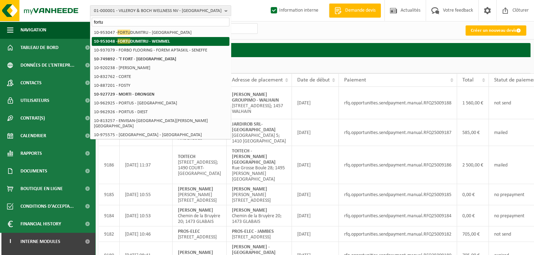
type input "fortu"
click at [119, 43] on span "FORTU" at bounding box center [124, 41] width 13 height 5
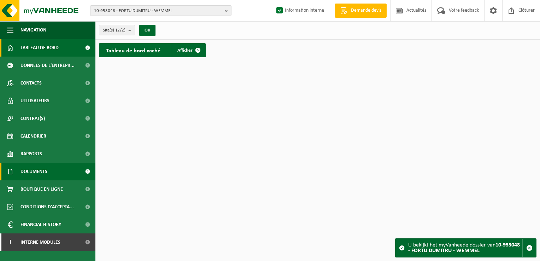
click at [64, 166] on link "Documents" at bounding box center [47, 171] width 95 height 18
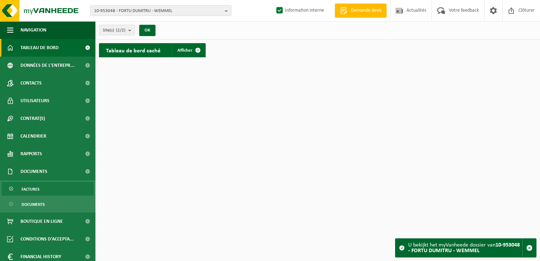
click at [27, 187] on span "Factures" at bounding box center [31, 188] width 18 height 13
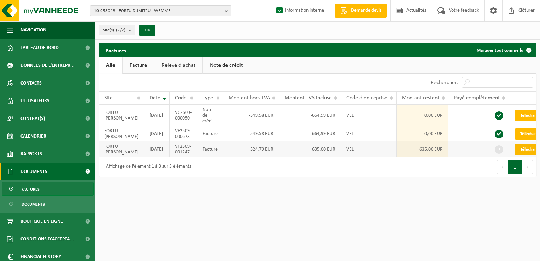
click at [515, 153] on link "Télécharger" at bounding box center [533, 149] width 37 height 11
click at [515, 136] on link "Télécharger" at bounding box center [533, 133] width 37 height 11
click at [515, 131] on link "Télécharger" at bounding box center [533, 133] width 37 height 11
click at [494, 32] on div "Site(s) (2/2) Tout sélectionner Tout désélectionner FORTU DUMITRU - WEMMEL FORT…" at bounding box center [317, 30] width 444 height 18
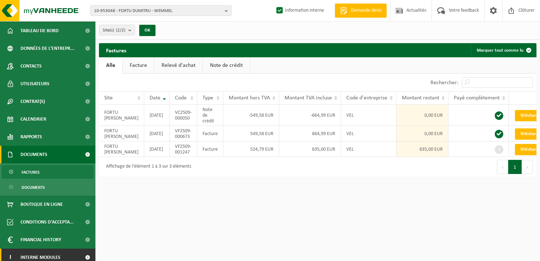
scroll to position [22, 0]
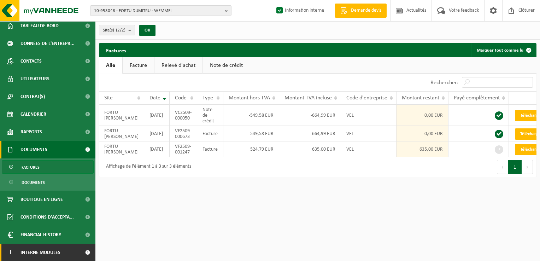
click at [59, 251] on span "Interne modules" at bounding box center [40, 252] width 40 height 18
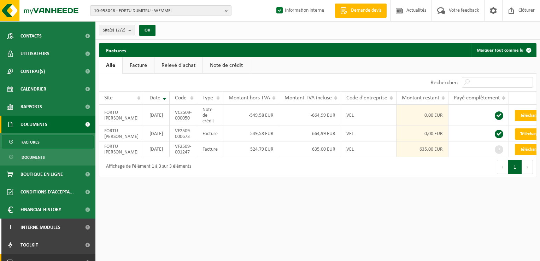
scroll to position [57, 0]
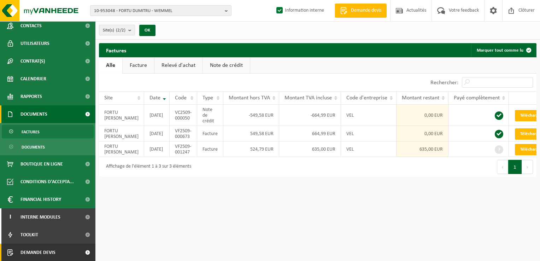
click at [71, 253] on link "Demande devis" at bounding box center [47, 252] width 95 height 18
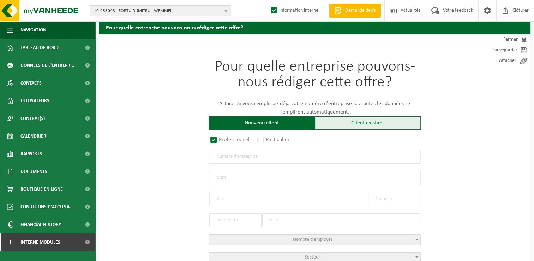
scroll to position [35, 0]
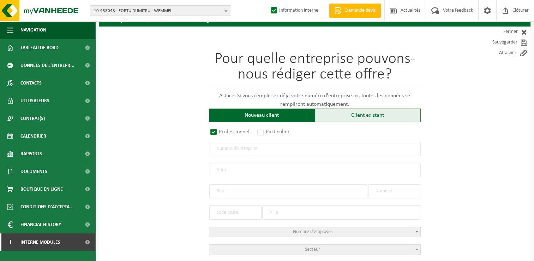
click at [339, 114] on div "Client existant" at bounding box center [368, 114] width 106 height 13
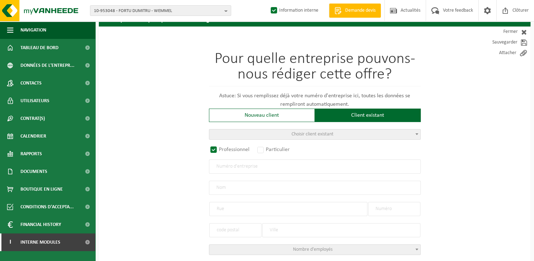
click at [281, 135] on span "Choisir client existant" at bounding box center [314, 134] width 211 height 10
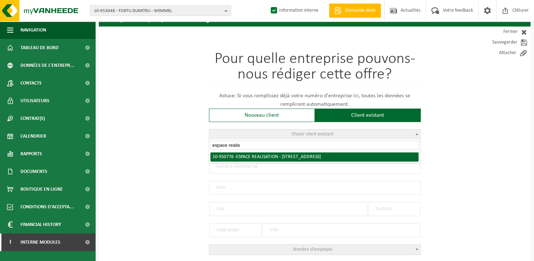
type input "espace realis"
radio input "true"
type input "0807.424.436"
type input "ESPACE REALISATION"
type input "AVENUE VESALE"
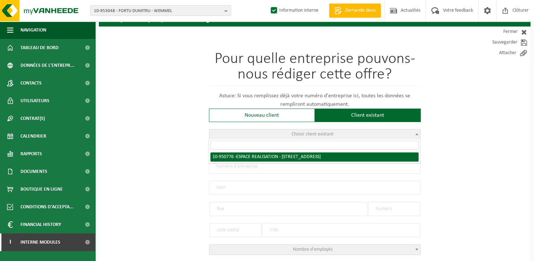
type input "9"
type input "1300"
type input "WAVRE"
select select "11"
type input "ESPACE REALISATION"
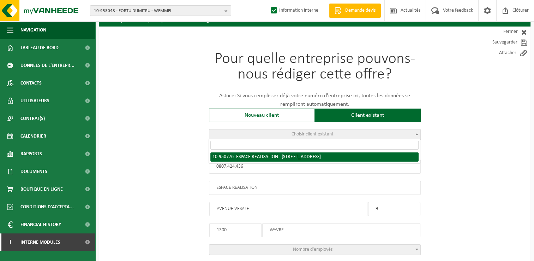
type input "AVENUE VESALE"
type input "9"
type input "1300"
type input "WAVRE"
select select "144736"
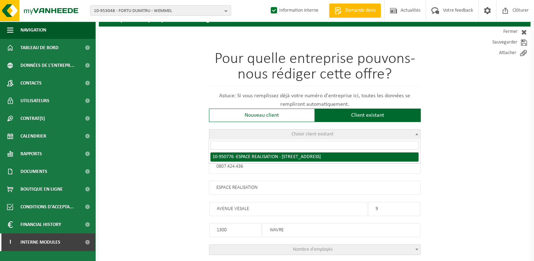
select select
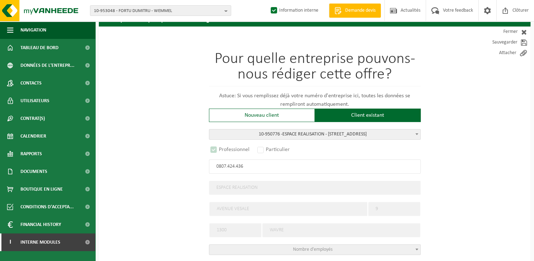
scroll to position [177, 0]
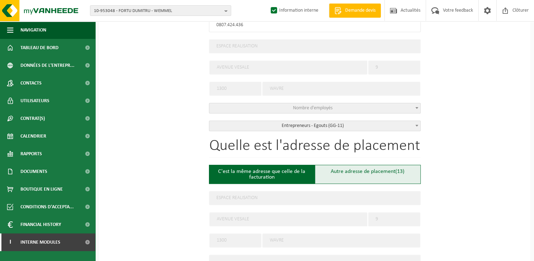
select select "D"
select select
click at [381, 171] on div "Autre adresse de placement (14)" at bounding box center [368, 174] width 106 height 19
type input "Chantier -"
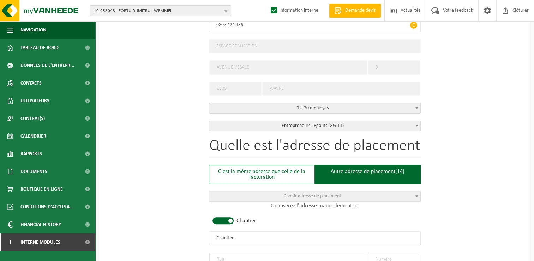
scroll to position [283, 0]
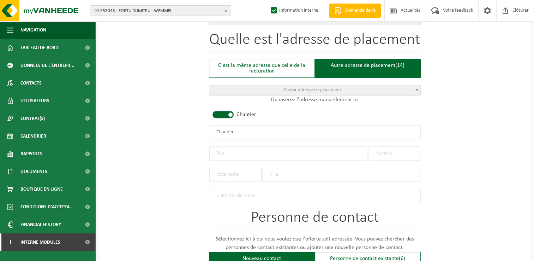
click at [225, 151] on input "text" at bounding box center [288, 153] width 158 height 14
type input "Route de l'etat"
type input "316"
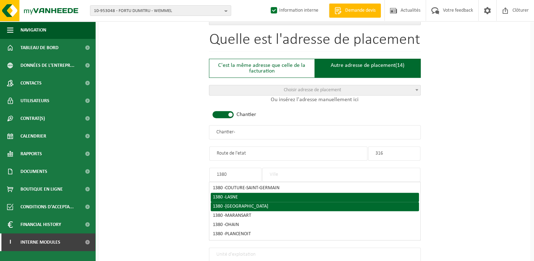
type input "1380"
click at [224, 199] on li "1380 - LASNE" at bounding box center [315, 197] width 208 height 9
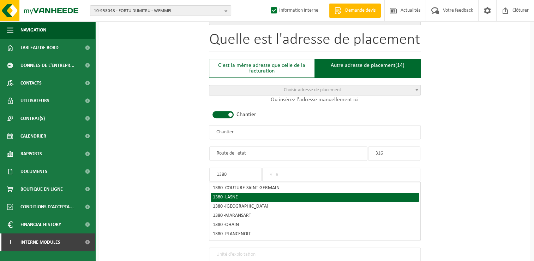
click at [260, 195] on div "1380 - LASNE" at bounding box center [315, 197] width 204 height 5
type input "LASNE"
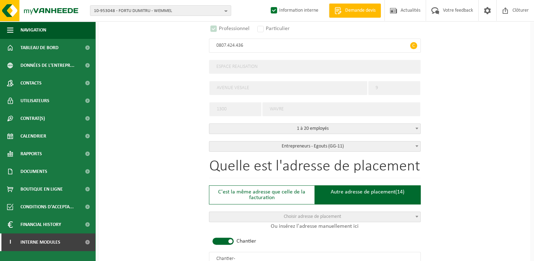
scroll to position [290, 0]
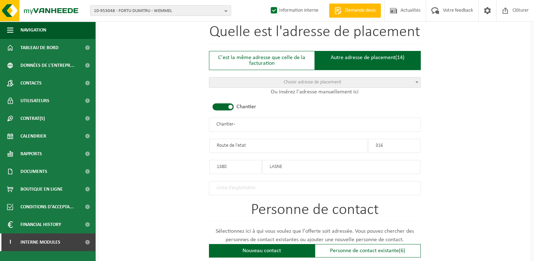
click at [253, 120] on input "Chantier -" at bounding box center [315, 124] width 212 height 14
drag, startPoint x: 265, startPoint y: 122, endPoint x: 128, endPoint y: 119, distance: 137.1
click at [128, 119] on div "Pour quelle entreprise pouvons-nous rédiger cette offre? Astuce: Si vous rempli…" at bounding box center [315, 122] width 432 height 703
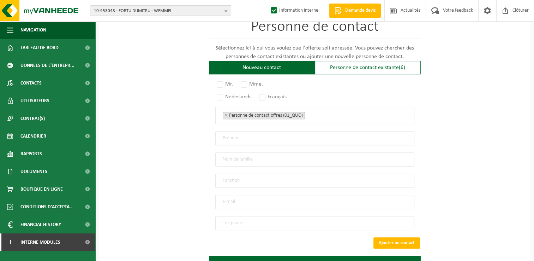
scroll to position [432, 0]
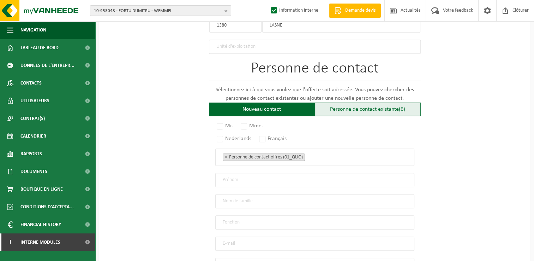
type input "ESPACE REALISATION - LASNE"
click at [363, 105] on div "Personne de contact existante (6)" at bounding box center [368, 108] width 106 height 13
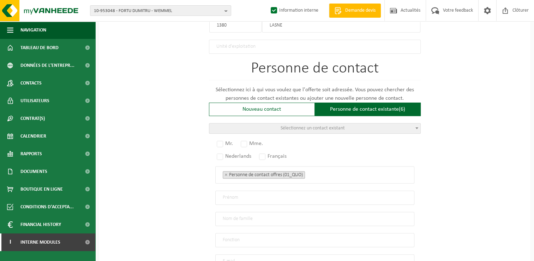
click at [295, 125] on span "Sélectionnez un contact existant" at bounding box center [313, 127] width 64 height 5
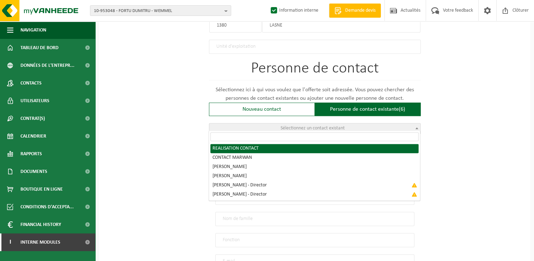
radio input "true"
select select "{"code":"[PHONE_NUMBER]","firstname":"CONTACT","surname":"REALISATION","gender"…"
type input "CONTACT"
type input "REALISATION"
type input "[EMAIL_ADDRESS][DOMAIN_NAME]"
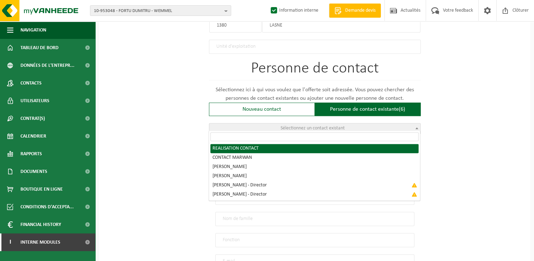
type input "[PHONE_NUMBER] ANI"
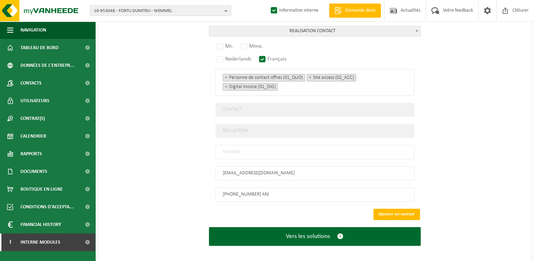
scroll to position [529, 0]
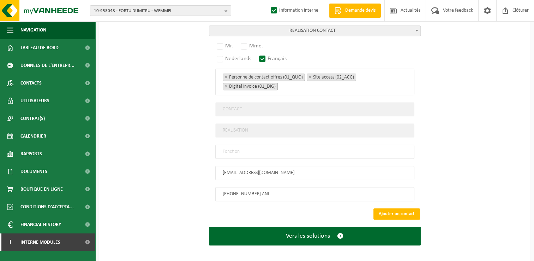
click at [235, 145] on input "text" at bounding box center [314, 151] width 199 height 14
type input "Manager"
click at [264, 190] on input "[PHONE_NUMBER] ANI" at bounding box center [314, 194] width 199 height 14
type input "[PHONE_NUMBER]"
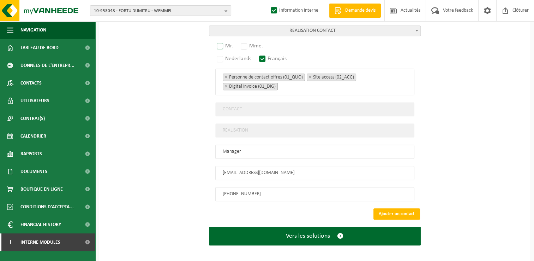
click at [230, 41] on label "Mr." at bounding box center [225, 46] width 20 height 10
radio input "true"
click at [382, 208] on button "Ajouter un contact" at bounding box center [397, 213] width 47 height 11
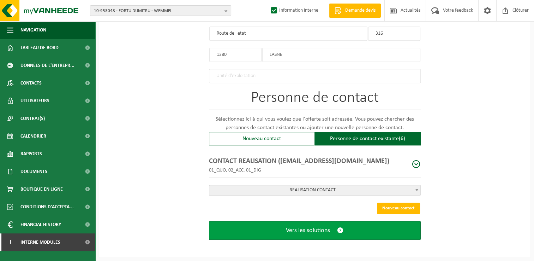
scroll to position [398, 0]
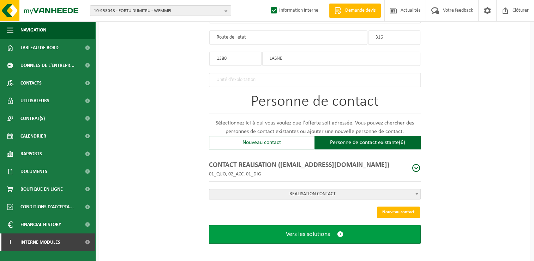
click at [339, 230] on span "submit" at bounding box center [340, 233] width 6 height 7
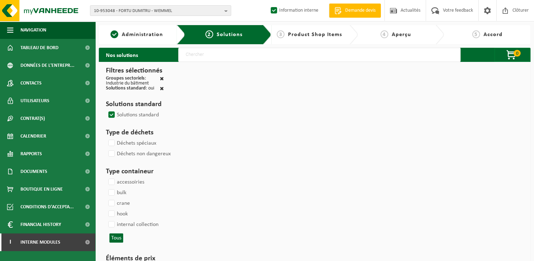
click at [207, 57] on input "text" at bounding box center [319, 55] width 283 height 14
type input "000291"
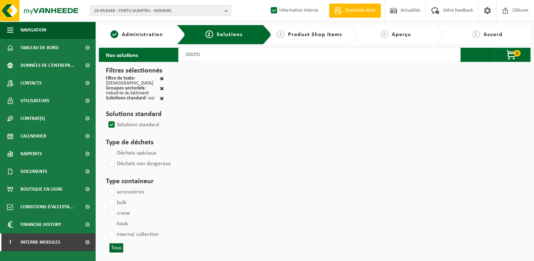
select select
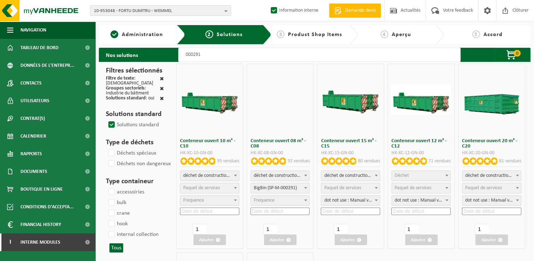
select select
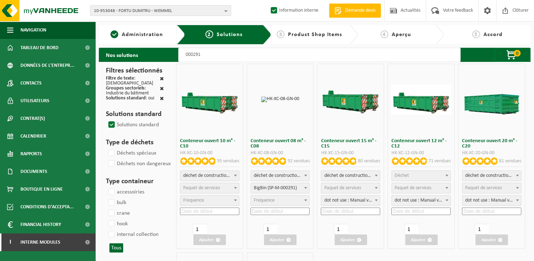
select select "197"
select select
select select "25"
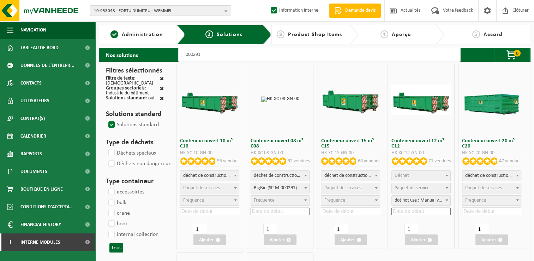
select select "197"
select select "25"
click at [279, 208] on input at bounding box center [280, 210] width 59 height 7
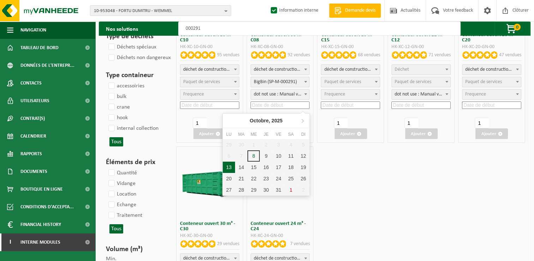
click at [228, 167] on div "13" at bounding box center [229, 166] width 12 height 11
type input "[DATE]"
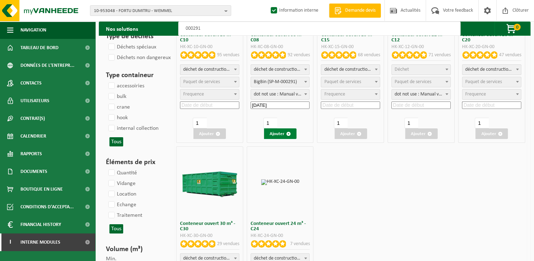
click at [286, 133] on button "Ajouter" at bounding box center [280, 133] width 32 height 11
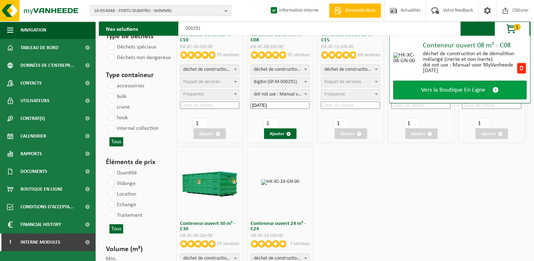
click at [411, 83] on link "Vers la Boutique En Ligne" at bounding box center [461, 90] width 134 height 19
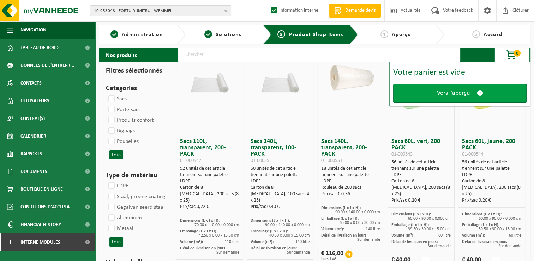
click at [460, 92] on span "Vers l'aperçu" at bounding box center [453, 92] width 33 height 7
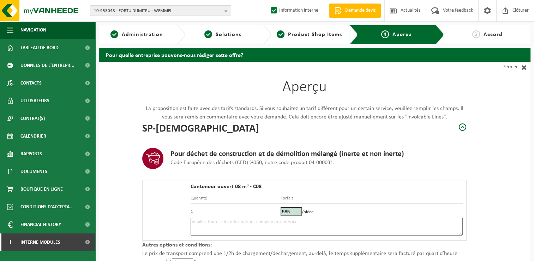
click at [253, 231] on textarea at bounding box center [327, 227] width 272 height 18
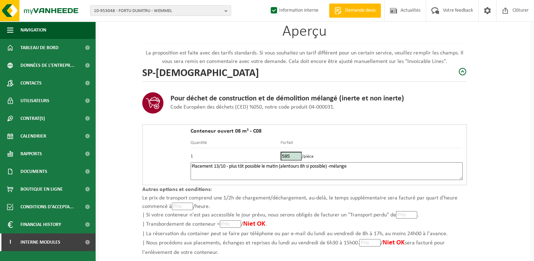
scroll to position [100, 0]
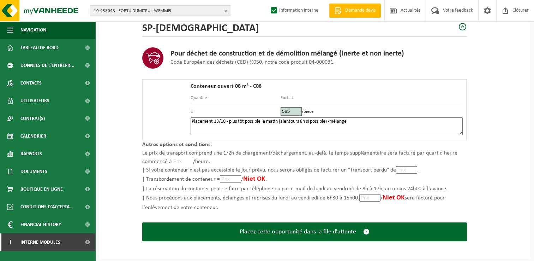
type textarea "Placement 13/10 - plus tôt possible le matin (alentours 8h si possible) -mélange"
click at [336, 215] on form "Aperçu La proposition est faite avec des tarifs standards. Si vous souhaitez un…" at bounding box center [304, 109] width 325 height 297
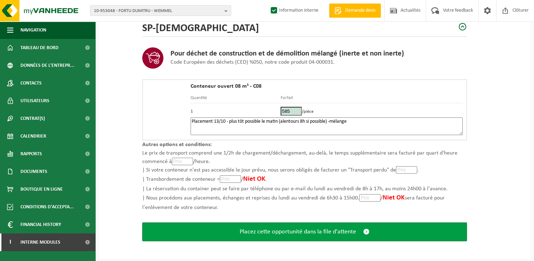
click at [326, 230] on span "Placez cette opportunité dans la file d'attente" at bounding box center [298, 231] width 117 height 7
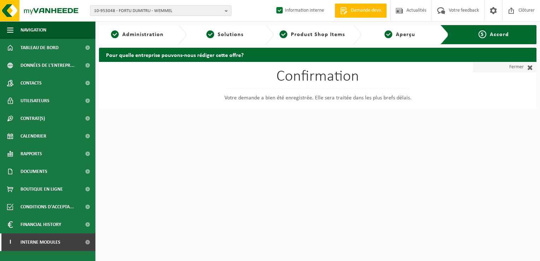
click at [517, 67] on link "Fermer" at bounding box center [505, 67] width 64 height 11
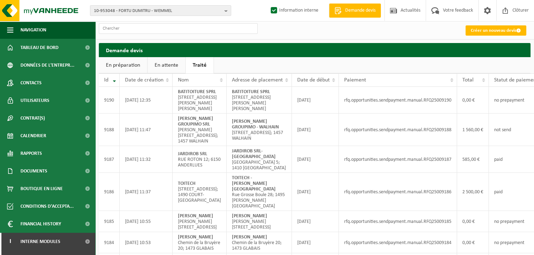
click at [175, 69] on link "En attente" at bounding box center [167, 65] width 38 height 16
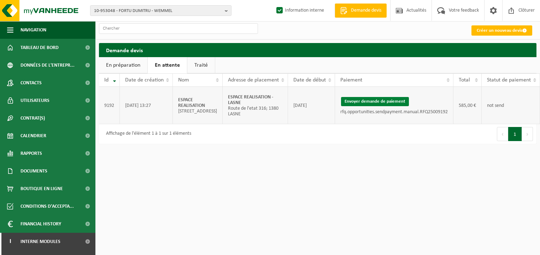
click at [374, 99] on button "Envoyer demande de paiement" at bounding box center [375, 101] width 68 height 9
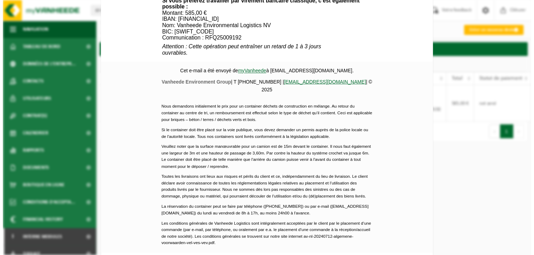
scroll to position [318, 0]
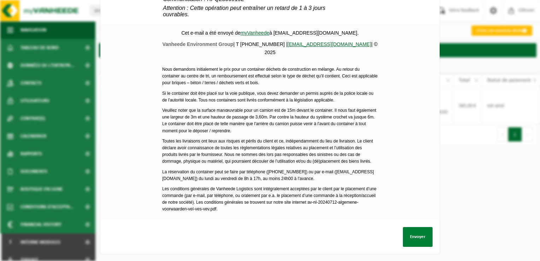
click at [421, 231] on button "Envoyer" at bounding box center [418, 237] width 30 height 20
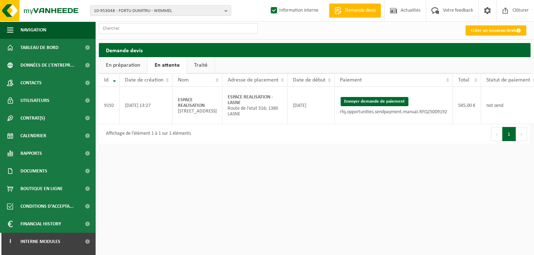
scroll to position [0, 28]
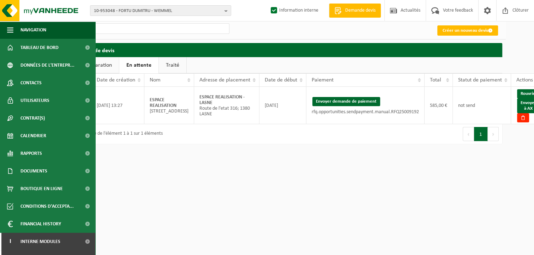
drag, startPoint x: 521, startPoint y: 107, endPoint x: 303, endPoint y: 30, distance: 231.1
click at [521, 107] on link "Envoyer à AX" at bounding box center [528, 106] width 23 height 15
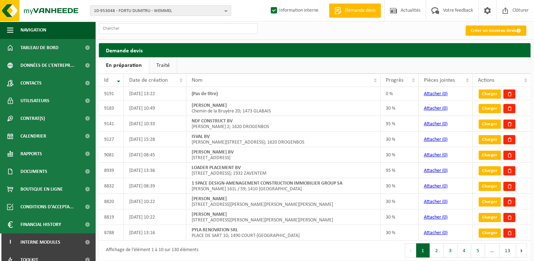
click at [159, 69] on link "Traité" at bounding box center [163, 65] width 28 height 16
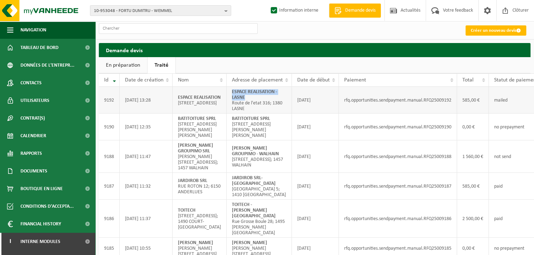
drag, startPoint x: 237, startPoint y: 102, endPoint x: 216, endPoint y: 93, distance: 23.6
click at [227, 93] on td "ESPACE REALISATION - LASNE Route de l'etat 316; 1380 LASNE" at bounding box center [259, 100] width 65 height 27
copy strong "ESPACE REALISATION - LASNE"
drag, startPoint x: 519, startPoint y: 230, endPoint x: 502, endPoint y: 220, distance: 19.9
click at [519, 230] on td "paid" at bounding box center [518, 219] width 58 height 38
